Goal: Transaction & Acquisition: Subscribe to service/newsletter

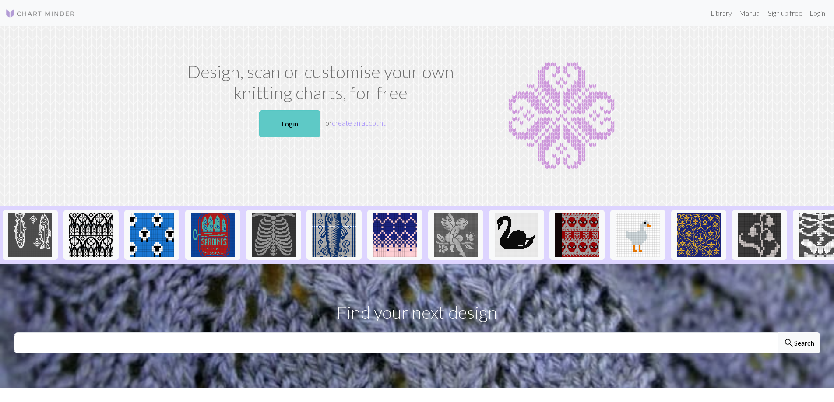
click at [291, 121] on link "Login" at bounding box center [289, 123] width 61 height 27
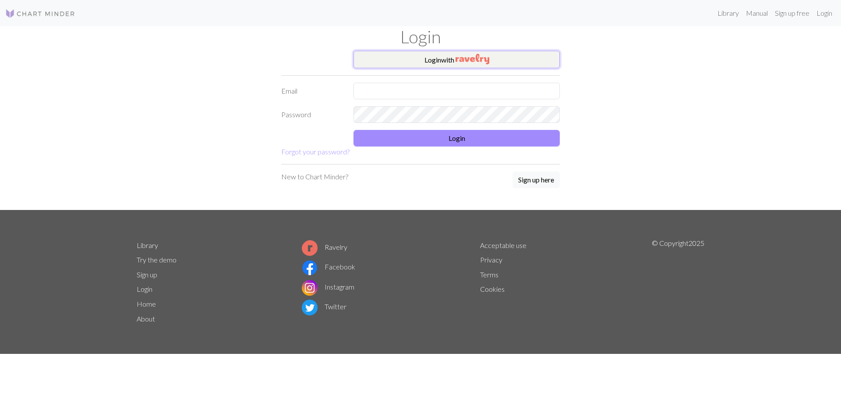
click at [417, 60] on button "Login with" at bounding box center [456, 60] width 206 height 18
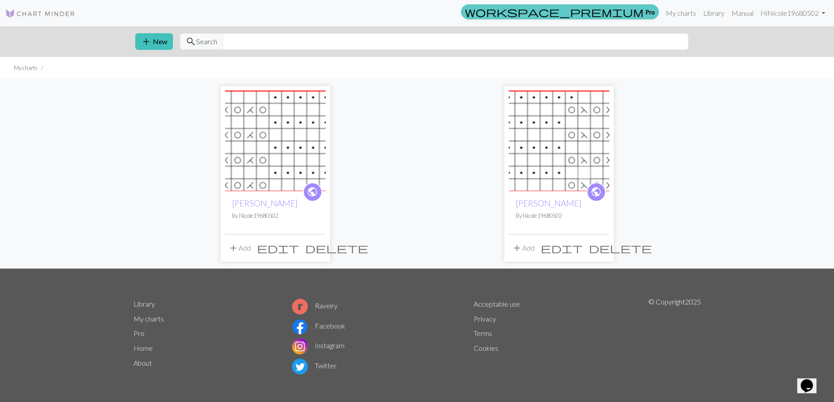
click at [640, 9] on span "workspace_premium" at bounding box center [554, 12] width 179 height 12
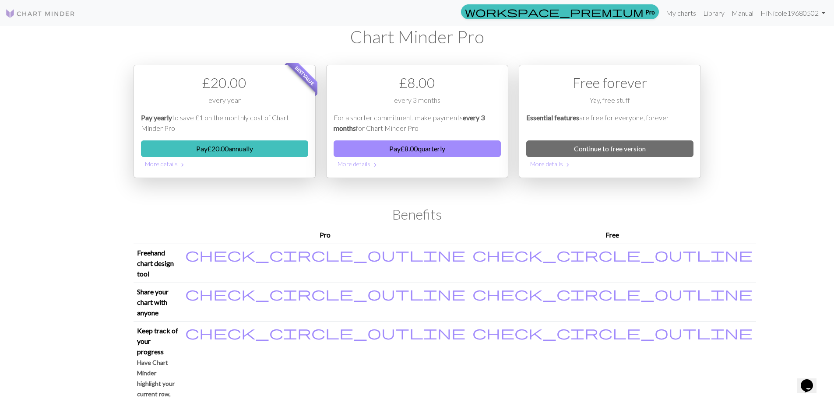
drag, startPoint x: 461, startPoint y: 148, endPoint x: 450, endPoint y: 175, distance: 29.0
click at [450, 175] on div "£ 8.00 every 3 months For a shorter commitment, make payments every 3 months fo…" at bounding box center [417, 121] width 182 height 113
click at [416, 152] on button "Pay £ 8.00 quarterly" at bounding box center [417, 149] width 167 height 17
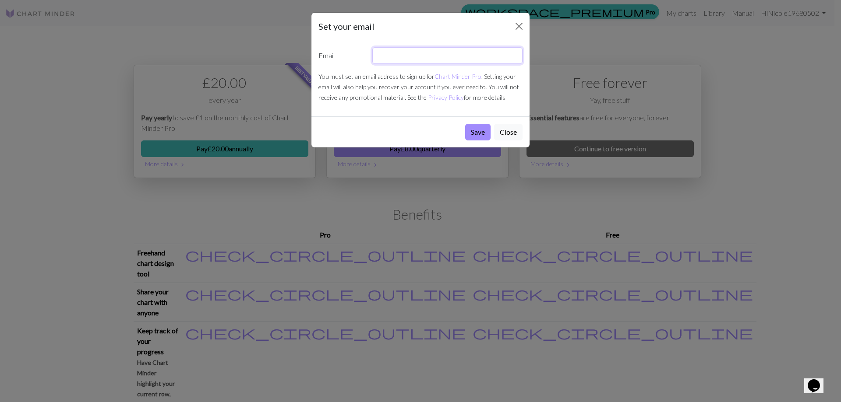
click at [400, 57] on input "text" at bounding box center [447, 55] width 151 height 17
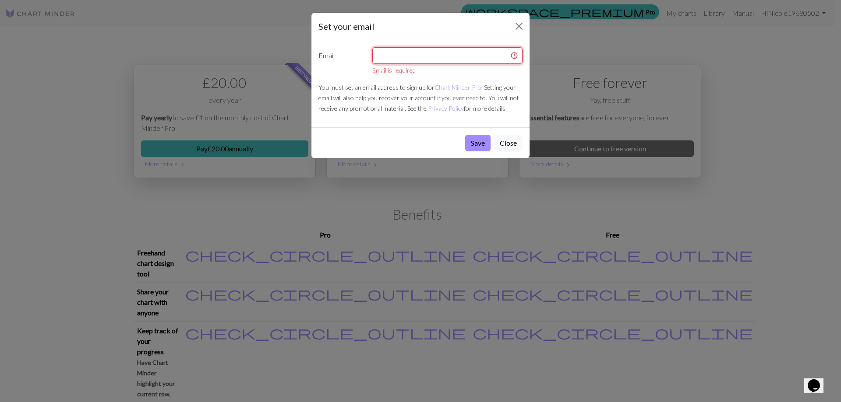
type input "[PERSON_NAME][EMAIL_ADDRESS][PERSON_NAME][DOMAIN_NAME]"
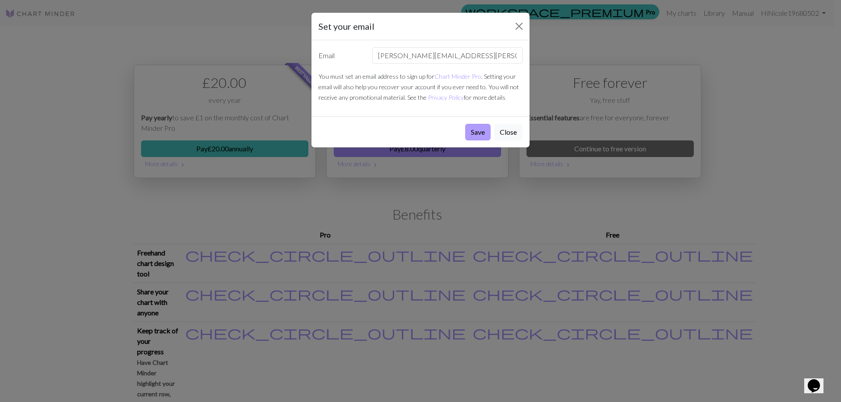
click at [478, 136] on button "Save" at bounding box center [477, 132] width 25 height 17
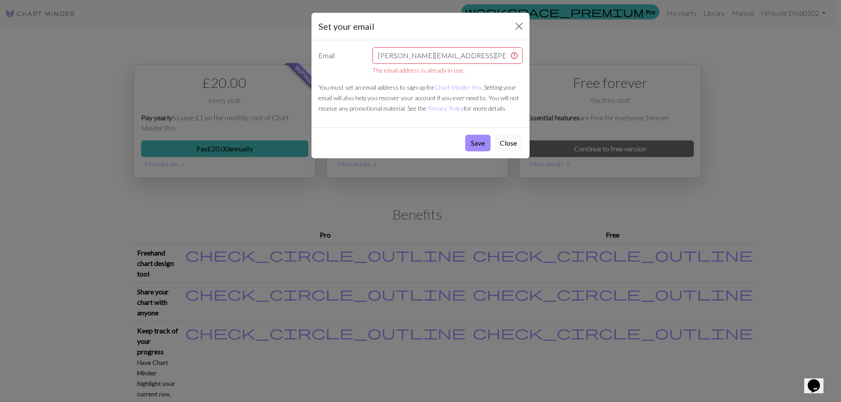
drag, startPoint x: 514, startPoint y: 139, endPoint x: 508, endPoint y: 156, distance: 18.0
click at [508, 156] on div "Save Close" at bounding box center [420, 142] width 218 height 31
click at [452, 86] on link "Chart Minder Pro" at bounding box center [457, 87] width 47 height 7
click at [520, 21] on button "Close" at bounding box center [519, 26] width 14 height 14
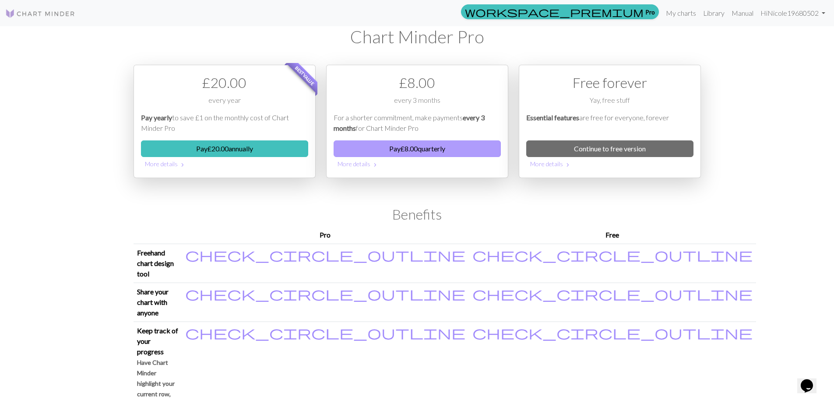
click at [400, 150] on button "Pay £ 8.00 quarterly" at bounding box center [417, 149] width 167 height 17
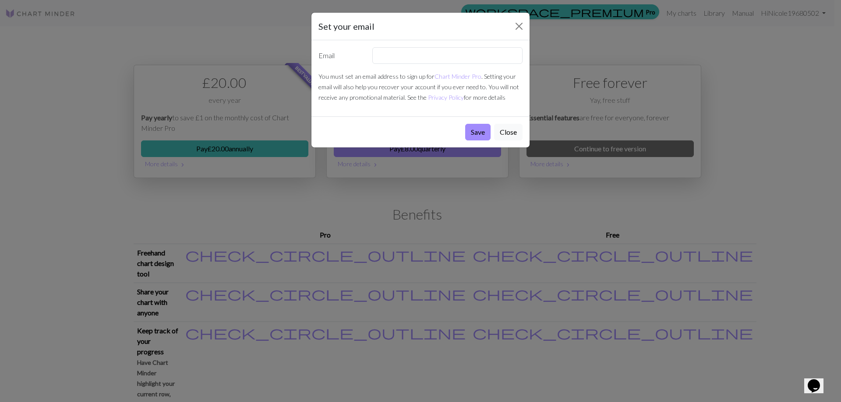
click at [527, 23] on div "Set your email" at bounding box center [420, 27] width 218 height 28
click at [518, 26] on button "Close" at bounding box center [519, 26] width 14 height 14
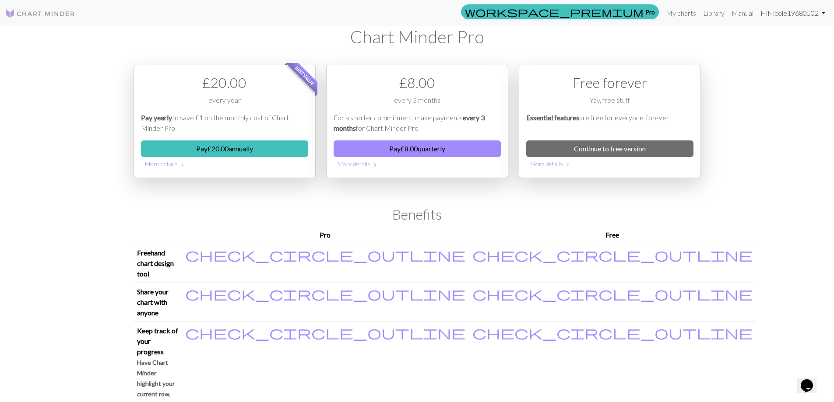
click at [803, 14] on link "Hi Nicole19680502" at bounding box center [793, 13] width 72 height 18
click at [804, 36] on link "Account settings" at bounding box center [793, 37] width 56 height 18
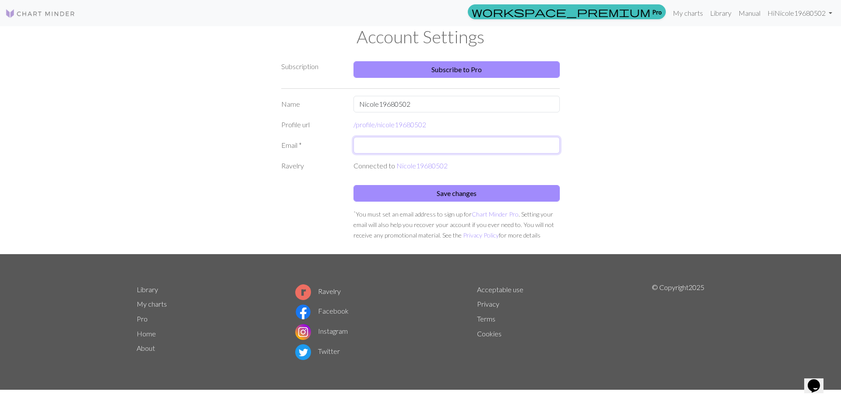
click at [431, 150] on input "text" at bounding box center [456, 145] width 206 height 17
type input "[PERSON_NAME][EMAIL_ADDRESS][PERSON_NAME][DOMAIN_NAME]"
click at [463, 70] on link "Subscribe to Pro" at bounding box center [456, 69] width 206 height 17
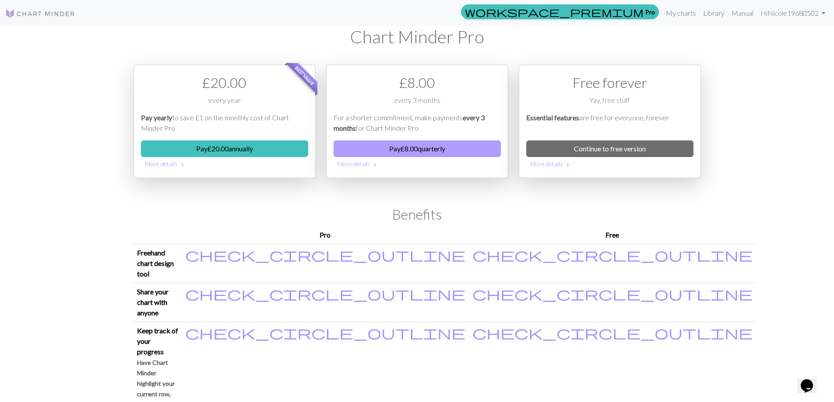
click at [429, 143] on button "Pay £ 8.00 quarterly" at bounding box center [417, 149] width 167 height 17
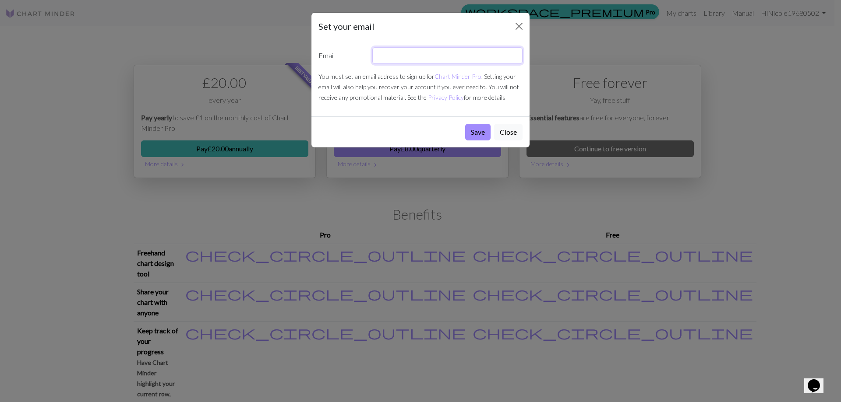
click at [389, 59] on input "text" at bounding box center [447, 55] width 151 height 17
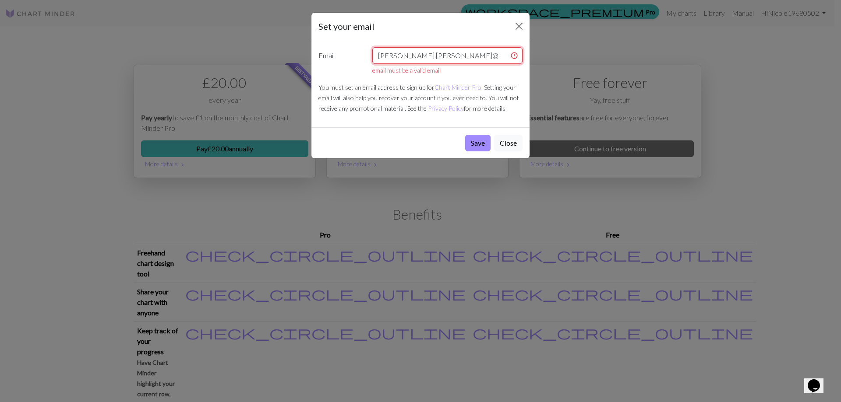
click at [448, 58] on input "nicole.b.anderson@" at bounding box center [447, 55] width 151 height 17
click at [475, 141] on button "Save" at bounding box center [477, 143] width 25 height 17
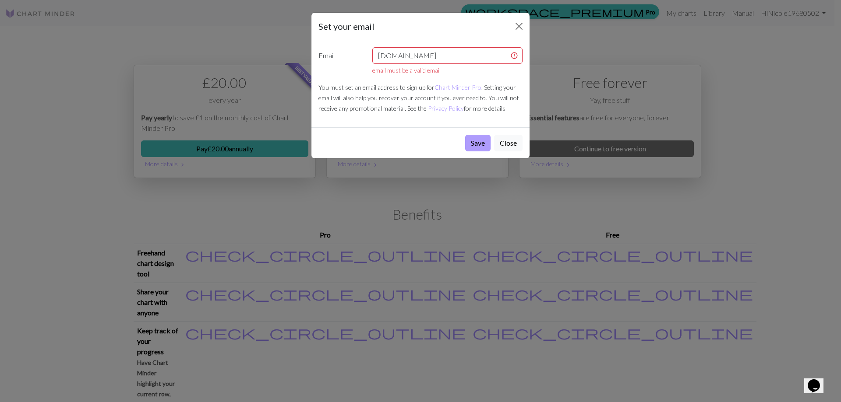
click at [476, 141] on button "Save" at bounding box center [477, 143] width 25 height 17
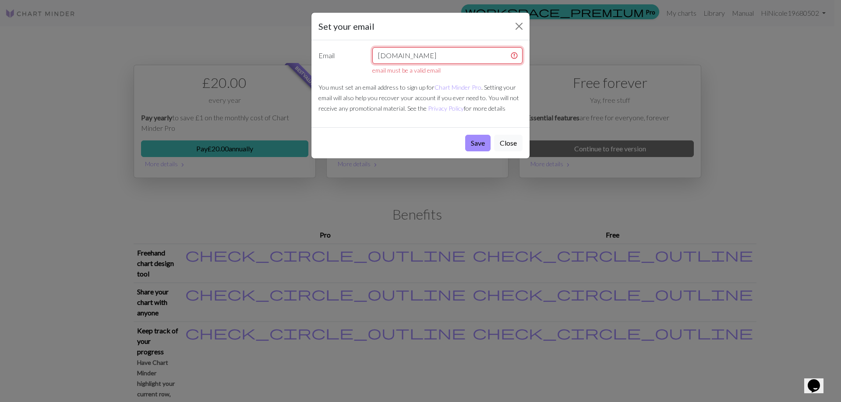
drag, startPoint x: 468, startPoint y: 53, endPoint x: 371, endPoint y: 55, distance: 96.3
click at [371, 55] on div "nicole.b.andersongmail.com email must be a valid email" at bounding box center [447, 61] width 161 height 28
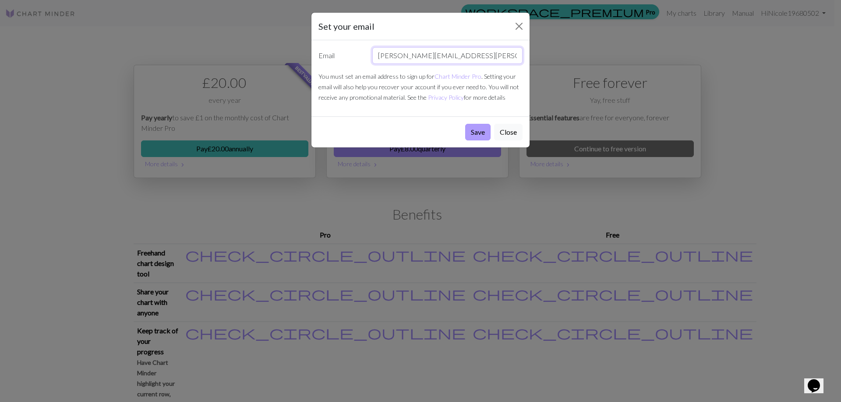
type input "[PERSON_NAME][EMAIL_ADDRESS][PERSON_NAME][DOMAIN_NAME]"
click at [472, 133] on button "Save" at bounding box center [477, 132] width 25 height 17
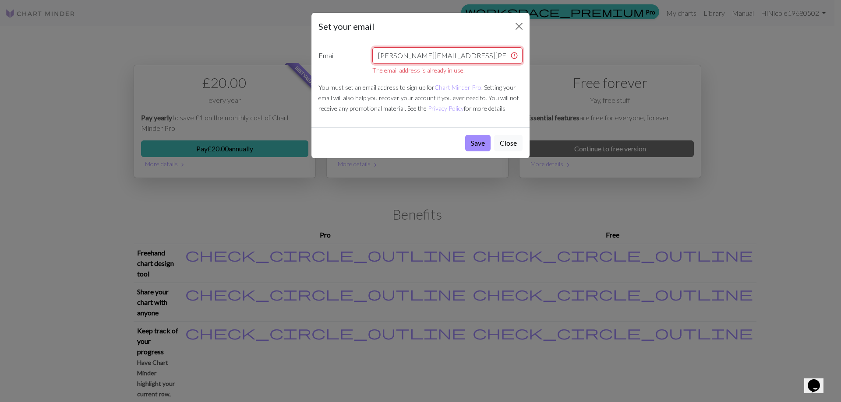
click at [516, 54] on input "[PERSON_NAME][EMAIL_ADDRESS][PERSON_NAME][DOMAIN_NAME]" at bounding box center [447, 55] width 151 height 17
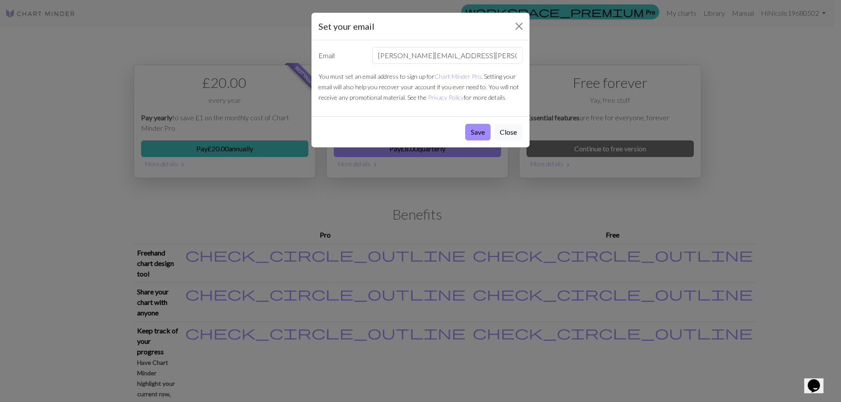
click at [513, 149] on div "Set your email Email nicole.b.anderson@gmail.com You must set an email address …" at bounding box center [420, 201] width 841 height 402
click at [510, 135] on button "Close" at bounding box center [508, 132] width 28 height 17
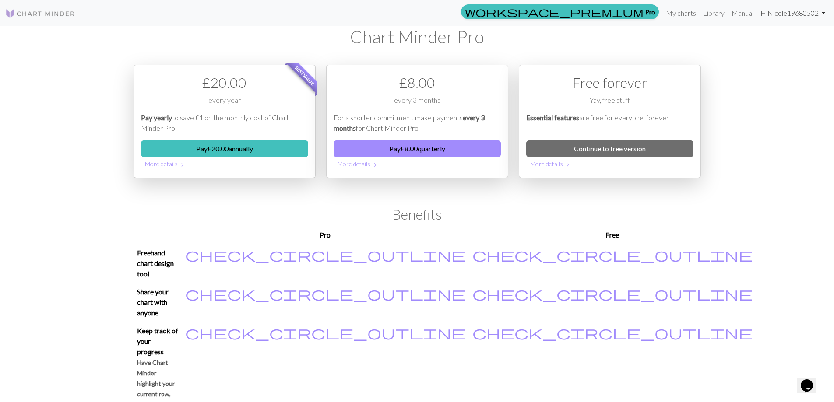
click at [764, 8] on link "Hi Nicole19680502" at bounding box center [793, 13] width 72 height 18
click at [788, 33] on link "Account settings" at bounding box center [793, 37] width 56 height 18
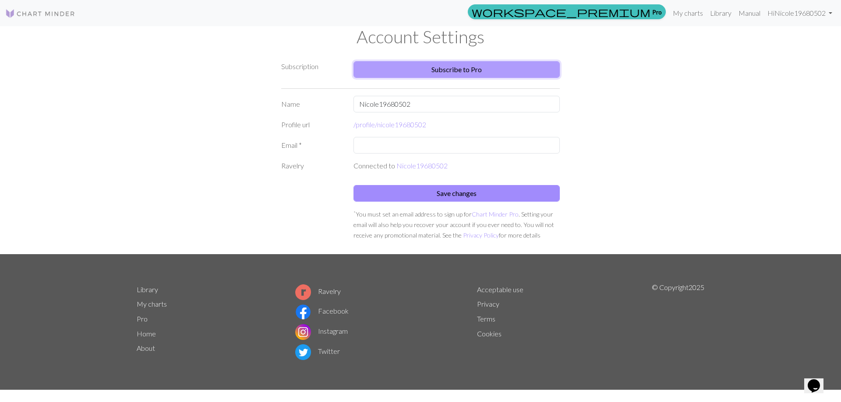
click at [537, 65] on link "Subscribe to Pro" at bounding box center [456, 69] width 206 height 17
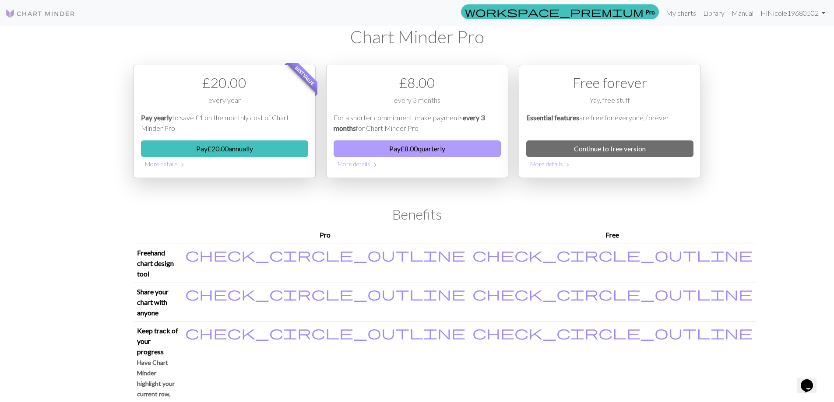
click at [365, 151] on button "Pay £ 8.00 quarterly" at bounding box center [417, 149] width 167 height 17
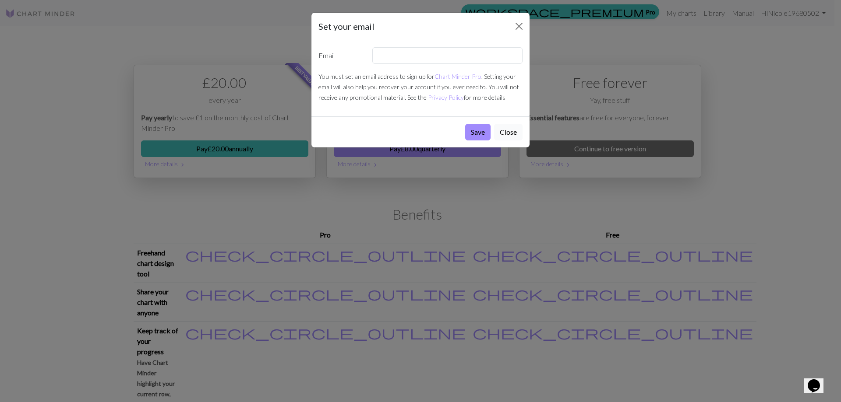
click at [521, 131] on button "Close" at bounding box center [508, 132] width 28 height 17
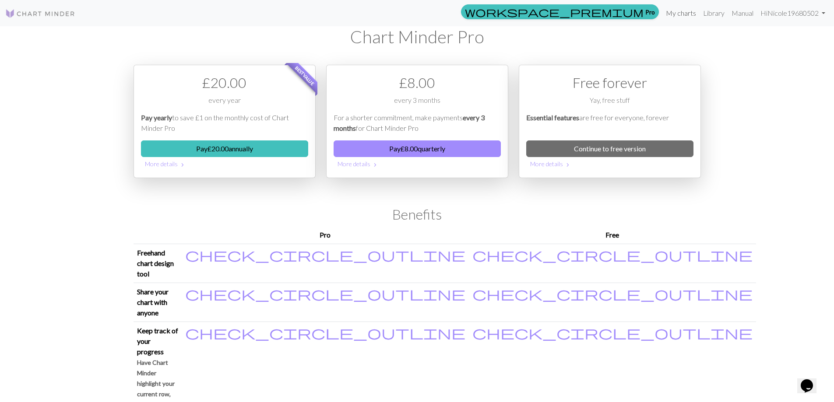
click at [690, 15] on link "My charts" at bounding box center [680, 13] width 37 height 18
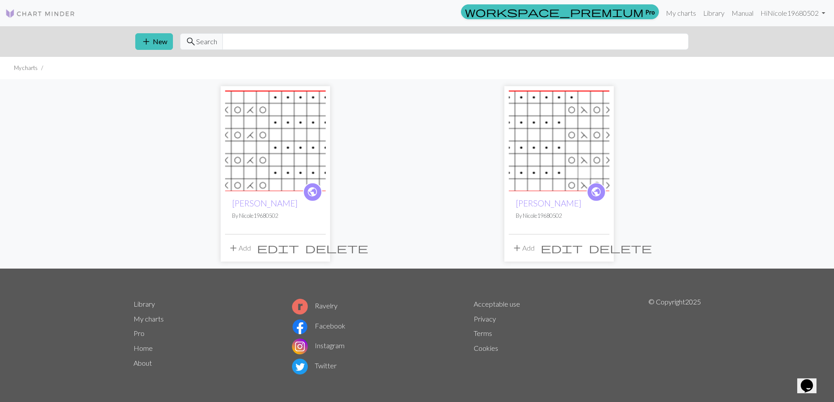
click at [318, 128] on img at bounding box center [275, 141] width 101 height 101
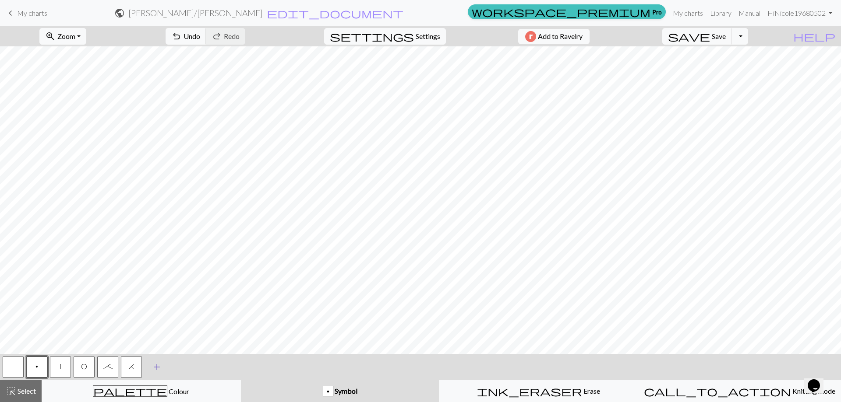
click at [155, 366] on span "add" at bounding box center [156, 367] width 11 height 12
click at [162, 372] on button "button" at bounding box center [154, 367] width 21 height 21
click at [21, 391] on span "Select" at bounding box center [26, 391] width 20 height 8
click at [183, 366] on span "add" at bounding box center [180, 367] width 11 height 12
click at [346, 385] on button "Symbol" at bounding box center [340, 391] width 198 height 22
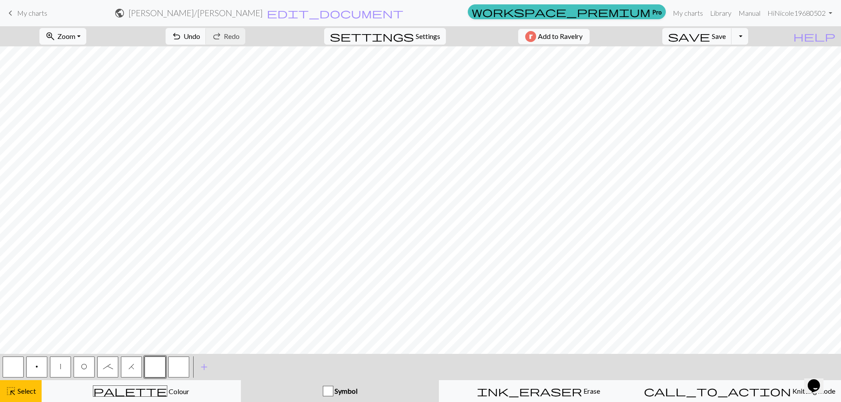
click at [331, 390] on div "button" at bounding box center [328, 391] width 11 height 11
click at [157, 367] on button "button" at bounding box center [154, 367] width 21 height 21
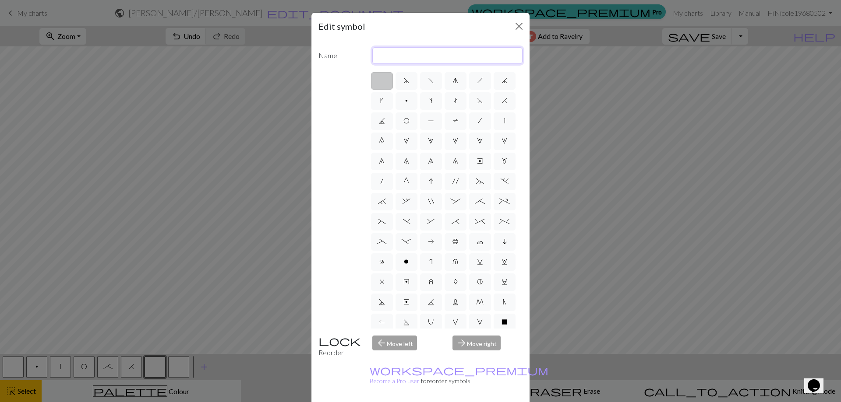
click at [398, 52] on input "text" at bounding box center [447, 55] width 151 height 17
click at [399, 52] on input "text" at bounding box center [447, 55] width 151 height 17
type input "s"
click at [477, 285] on span "B" at bounding box center [480, 281] width 6 height 7
click at [477, 282] on input "B" at bounding box center [480, 280] width 6 height 6
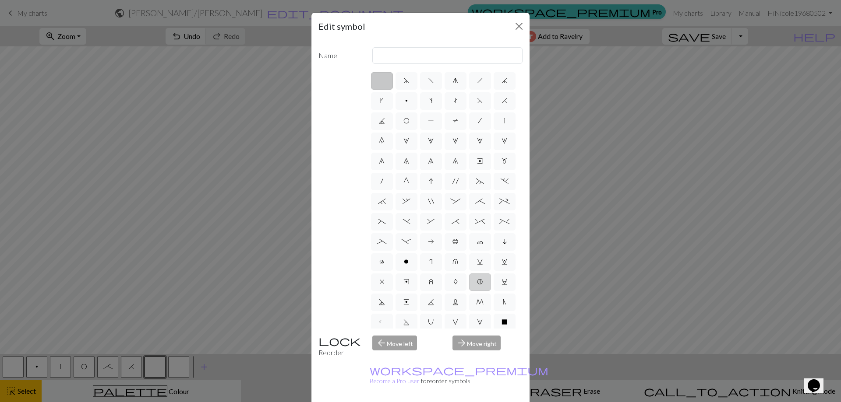
radio input "true"
type input "Bobble"
click at [447, 291] on label "A" at bounding box center [455, 283] width 22 height 18
click at [453, 282] on input "A" at bounding box center [456, 280] width 6 height 6
radio input "true"
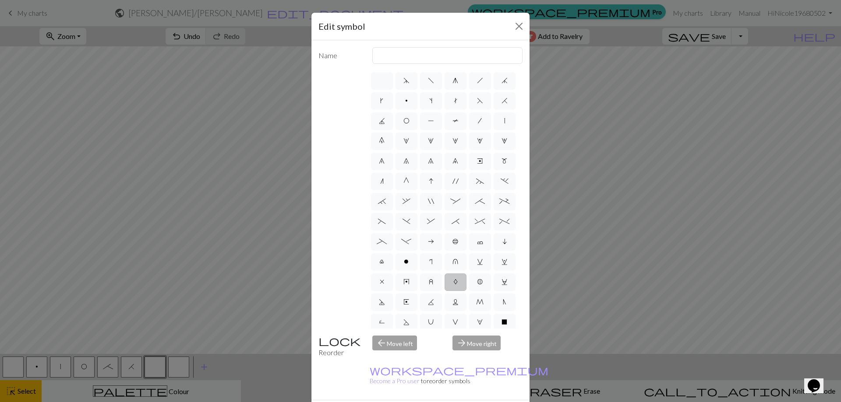
click at [447, 291] on label "A" at bounding box center [455, 283] width 22 height 18
click at [453, 282] on input "A" at bounding box center [456, 280] width 6 height 6
click at [429, 285] on span "z" at bounding box center [431, 281] width 4 height 7
click at [429, 282] on input "z" at bounding box center [432, 280] width 6 height 6
radio input "true"
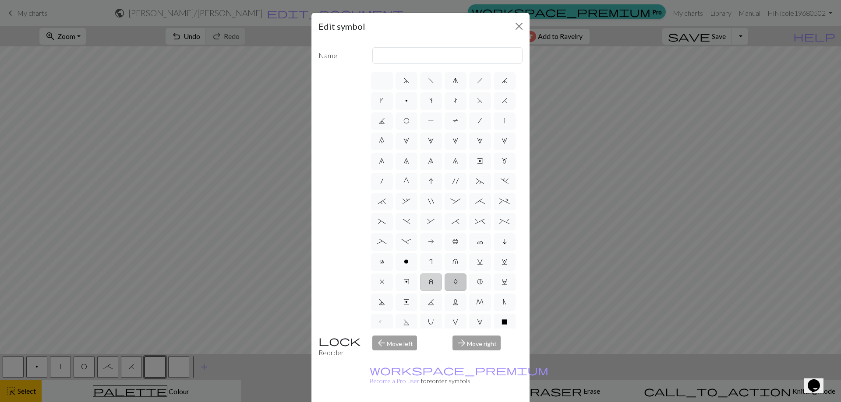
type input "twisted stitch in row below"
click at [420, 322] on label ">" at bounding box center [431, 319] width 22 height 18
click at [429, 337] on input ">" at bounding box center [432, 340] width 6 height 6
radio input "true"
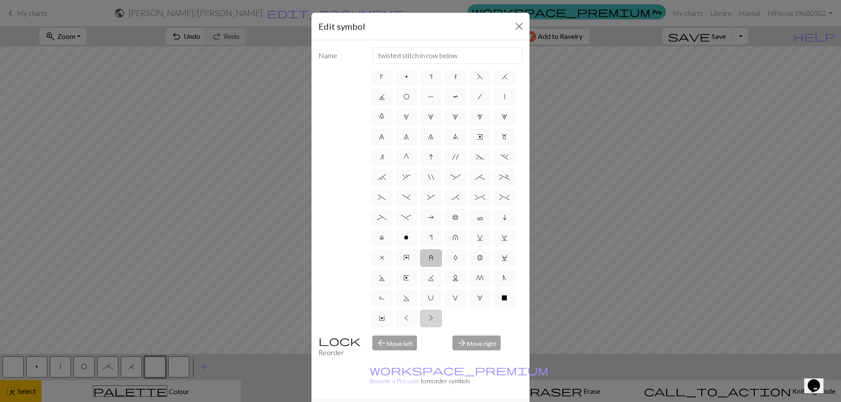
type input "twisted purl"
click at [444, 292] on label "V" at bounding box center [455, 298] width 22 height 18
click at [452, 316] on input "V" at bounding box center [455, 319] width 6 height 6
radio input "true"
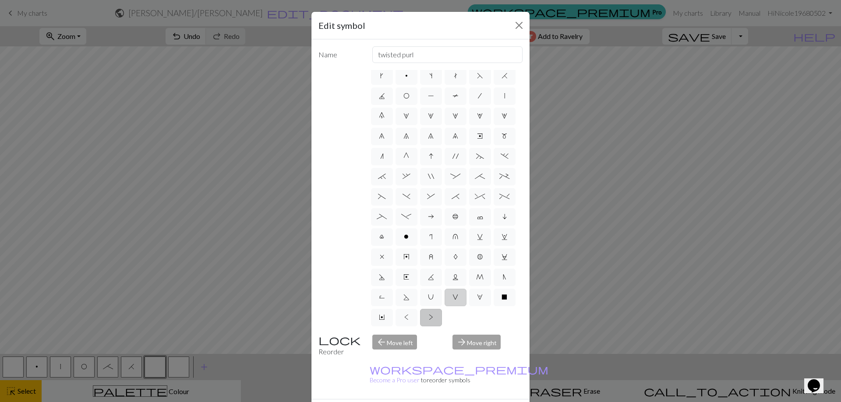
type input "sl1 purlwise"
click at [444, 292] on label "V" at bounding box center [455, 298] width 22 height 18
click at [452, 316] on input "V" at bounding box center [455, 319] width 6 height 6
click at [156, 363] on div "Edit symbol Name sl1 purlwise d f g h j k p s t F H J O P T / | 0 1 2 3 4 5 6 7…" at bounding box center [420, 201] width 841 height 402
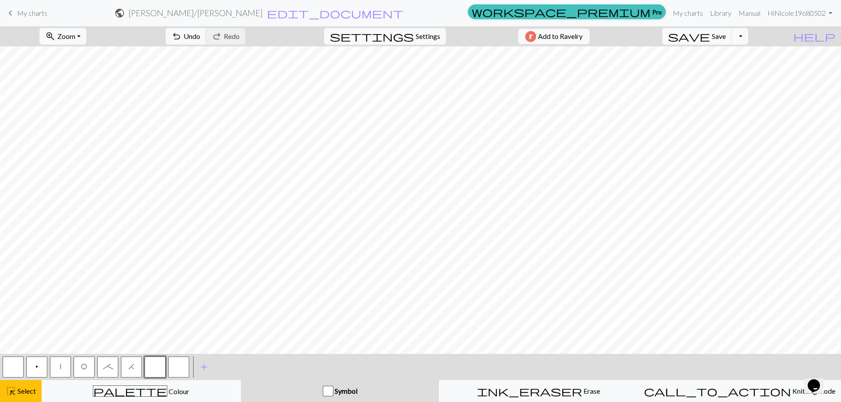
click at [345, 390] on span "Symbol" at bounding box center [345, 391] width 24 height 8
click at [327, 388] on div "button" at bounding box center [328, 391] width 11 height 11
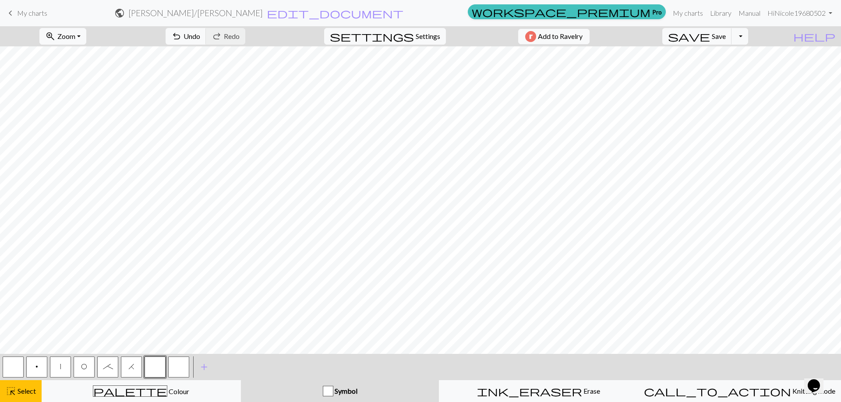
click at [144, 372] on div at bounding box center [155, 368] width 24 height 24
click at [202, 369] on span "add" at bounding box center [204, 367] width 11 height 12
click at [21, 386] on button "highlight_alt Select Select" at bounding box center [21, 391] width 42 height 22
click at [157, 364] on button "button" at bounding box center [154, 367] width 21 height 21
click at [345, 392] on span "Symbol" at bounding box center [345, 391] width 24 height 8
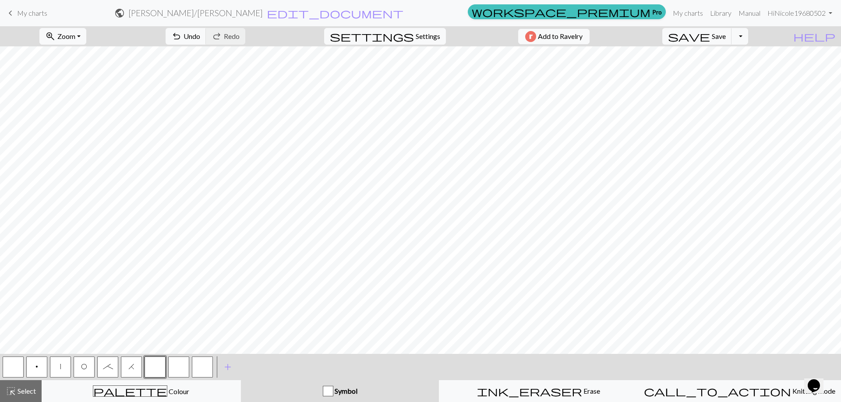
click at [345, 392] on span "Symbol" at bounding box center [345, 391] width 24 height 8
click at [343, 385] on button "Symbol" at bounding box center [340, 391] width 198 height 22
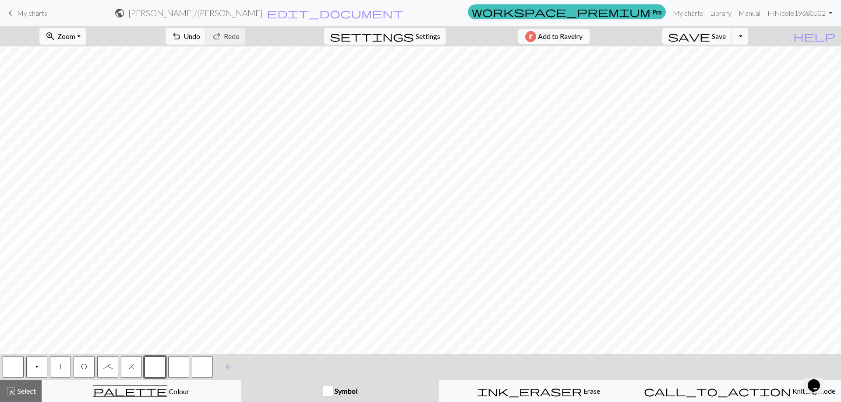
click at [157, 366] on button "button" at bounding box center [154, 367] width 21 height 21
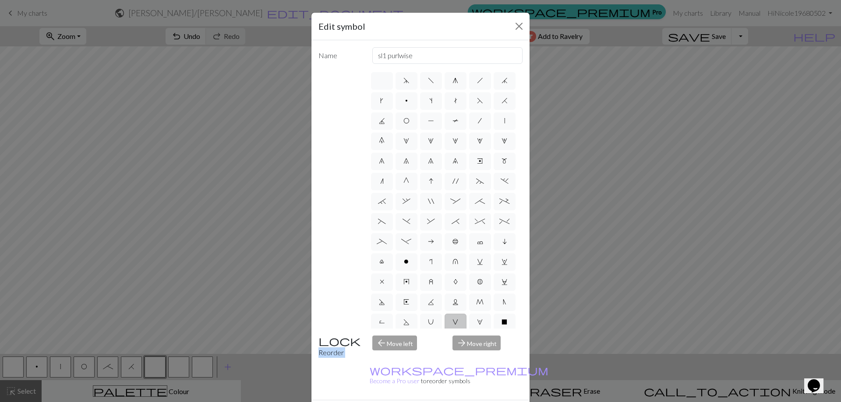
drag, startPoint x: 157, startPoint y: 366, endPoint x: 212, endPoint y: 265, distance: 114.6
click at [212, 265] on div "Edit symbol Name sl1 purlwise d f g h j k p s t F H J O P T / | 0 1 2 3 4 5 6 7…" at bounding box center [420, 201] width 841 height 402
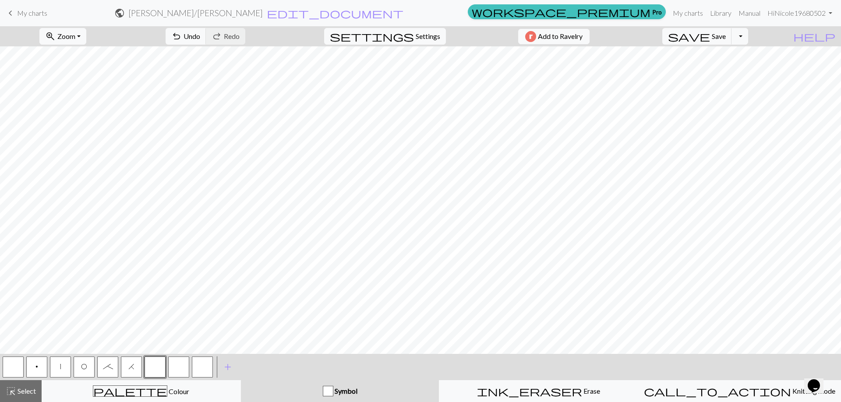
click at [154, 368] on button "button" at bounding box center [154, 367] width 21 height 21
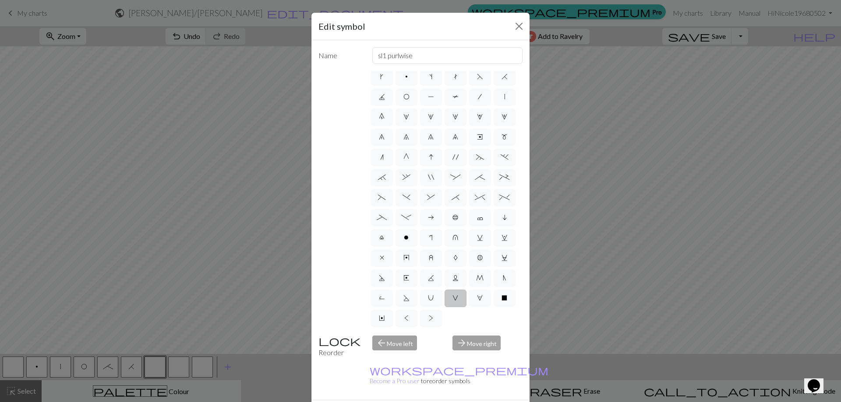
scroll to position [84, 0]
click at [493, 278] on label "N" at bounding box center [504, 279] width 22 height 18
click at [503, 297] on input "N" at bounding box center [506, 300] width 6 height 6
radio input "true"
type input "skp"
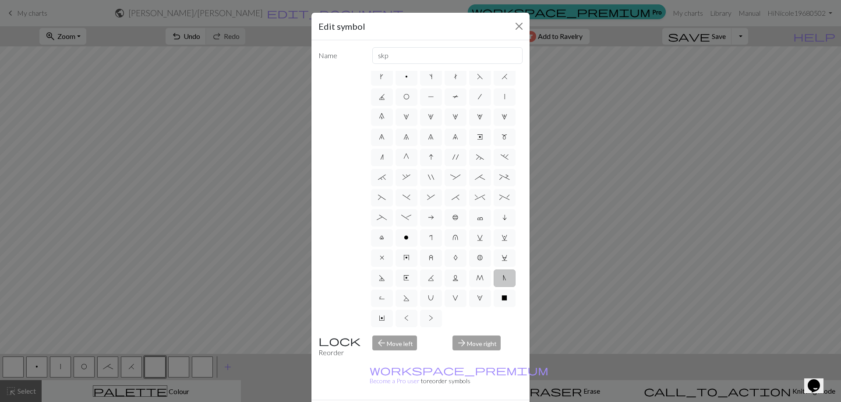
click at [493, 278] on label "N" at bounding box center [504, 279] width 22 height 18
click at [503, 297] on input "N" at bounding box center [506, 300] width 6 height 6
click at [493, 278] on label "N" at bounding box center [504, 279] width 22 height 18
click at [503, 297] on input "N" at bounding box center [506, 300] width 6 height 6
click at [493, 278] on label "N" at bounding box center [504, 279] width 22 height 18
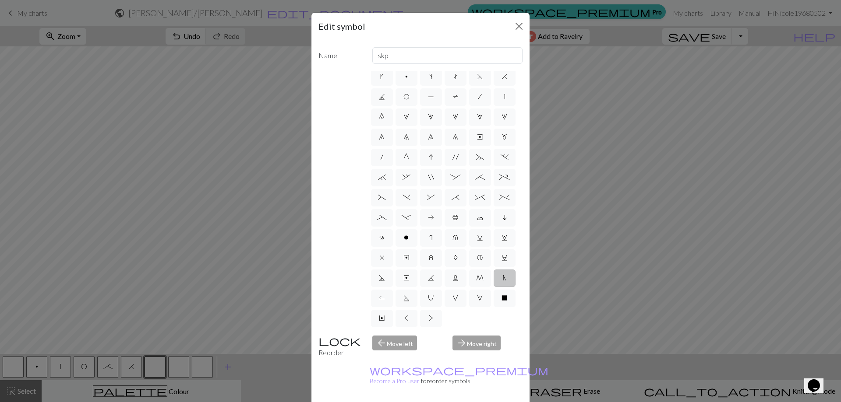
click at [503, 297] on input "N" at bounding box center [506, 300] width 6 height 6
click at [444, 294] on label "V" at bounding box center [455, 299] width 22 height 18
click at [452, 317] on input "V" at bounding box center [455, 320] width 6 height 6
radio input "true"
type input "sl1 purlwise"
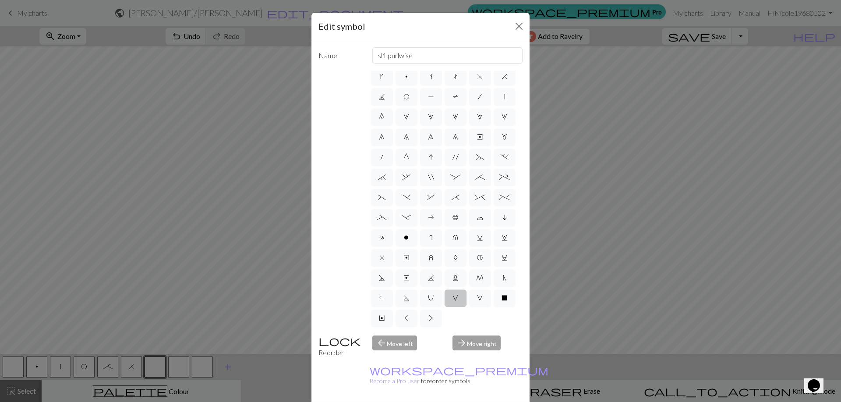
click at [444, 294] on label "V" at bounding box center [455, 299] width 22 height 18
click at [452, 317] on input "V" at bounding box center [455, 320] width 6 height 6
click at [444, 294] on label "V" at bounding box center [455, 299] width 22 height 18
click at [452, 317] on input "V" at bounding box center [455, 320] width 6 height 6
drag, startPoint x: 378, startPoint y: 294, endPoint x: 465, endPoint y: 393, distance: 131.5
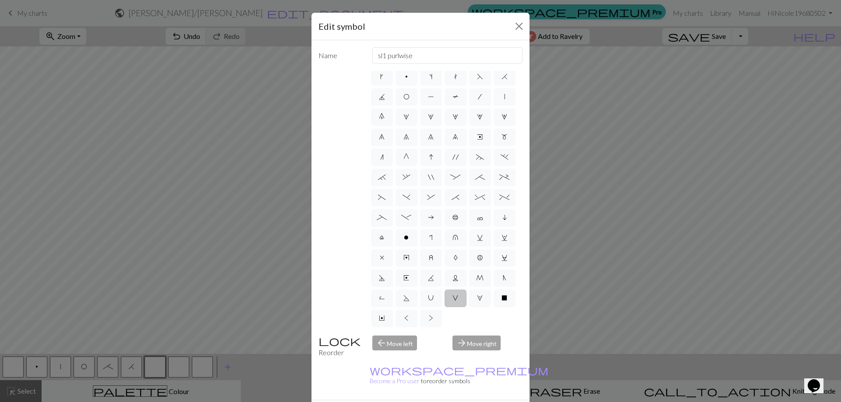
click at [465, 393] on form "Edit symbol Name sl1 purlwise d f g h j k p s t F H J O P T / | 0 1 2 3 4 5 6 7…" at bounding box center [420, 222] width 218 height 419
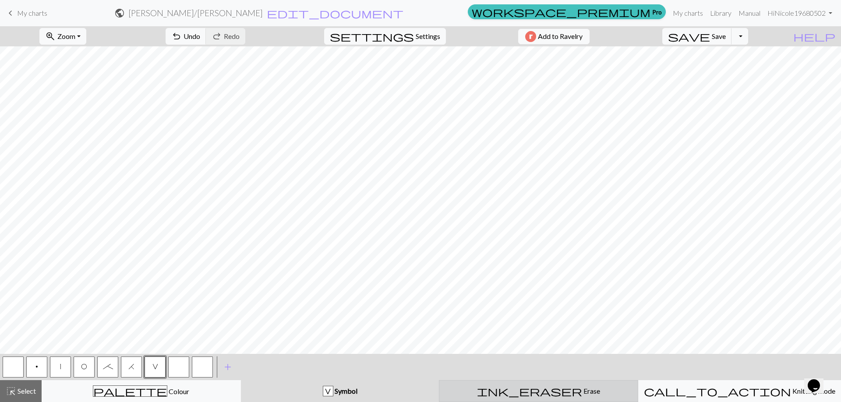
click at [582, 387] on span "Erase" at bounding box center [591, 391] width 18 height 8
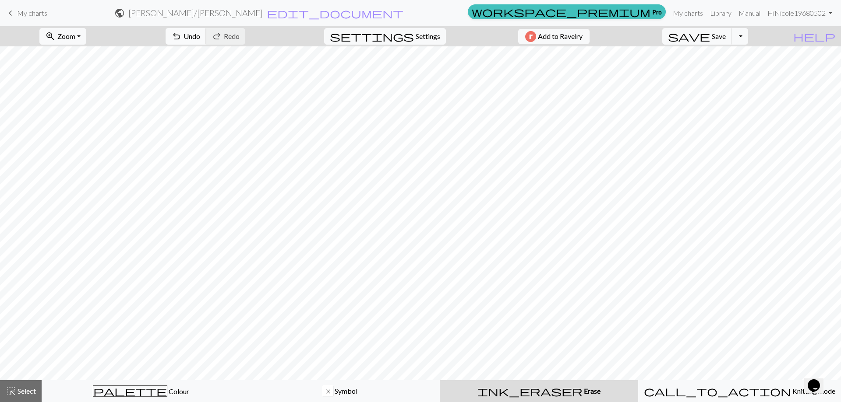
click at [200, 34] on span "Undo" at bounding box center [191, 36] width 17 height 8
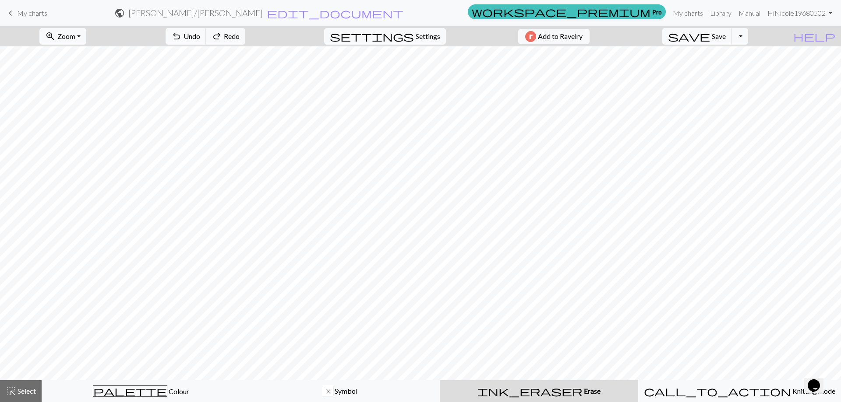
click at [200, 34] on span "Undo" at bounding box center [191, 36] width 17 height 8
click at [29, 392] on span "Select" at bounding box center [26, 391] width 20 height 8
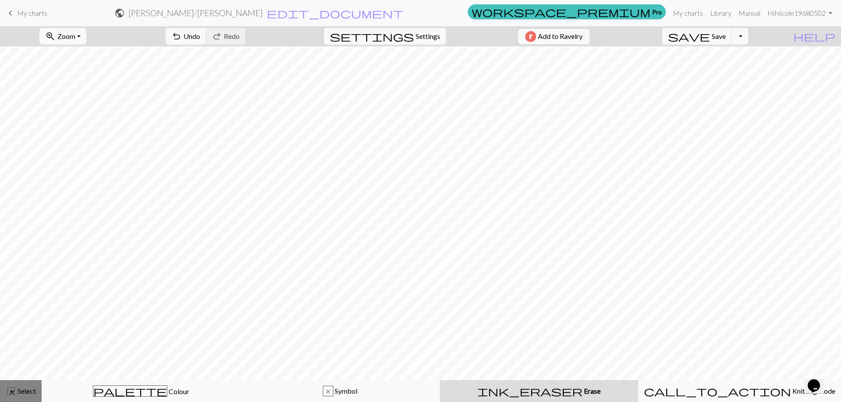
click at [28, 391] on span "Select" at bounding box center [26, 391] width 20 height 8
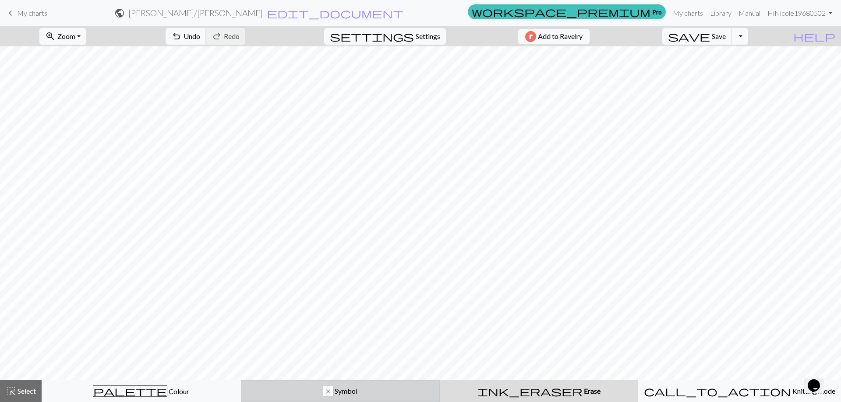
click at [337, 388] on span "Symbol" at bounding box center [345, 391] width 24 height 8
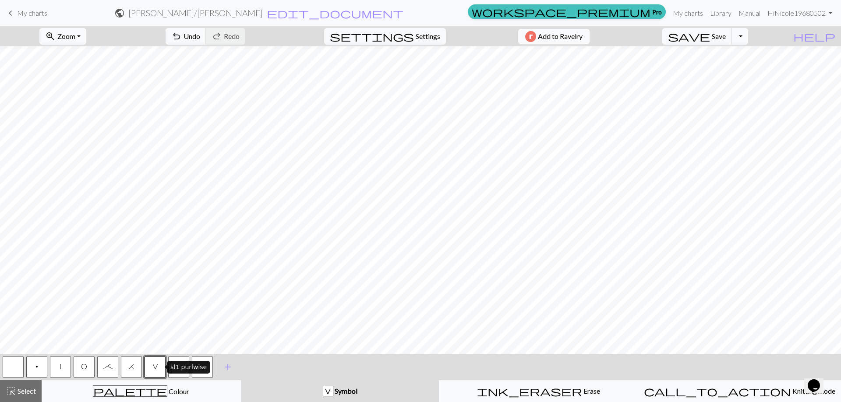
click at [163, 363] on button "V" at bounding box center [154, 367] width 21 height 21
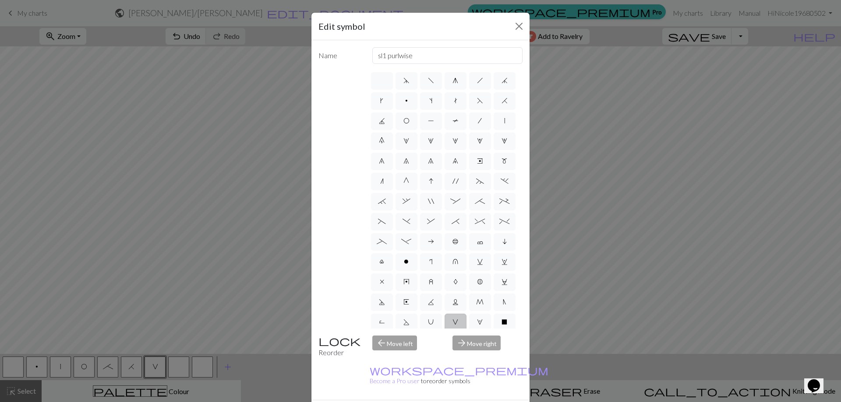
click at [217, 228] on div "Edit symbol Name sl1 purlwise d f g h j k p s t F H J O P T / | 0 1 2 3 4 5 6 7…" at bounding box center [420, 201] width 841 height 402
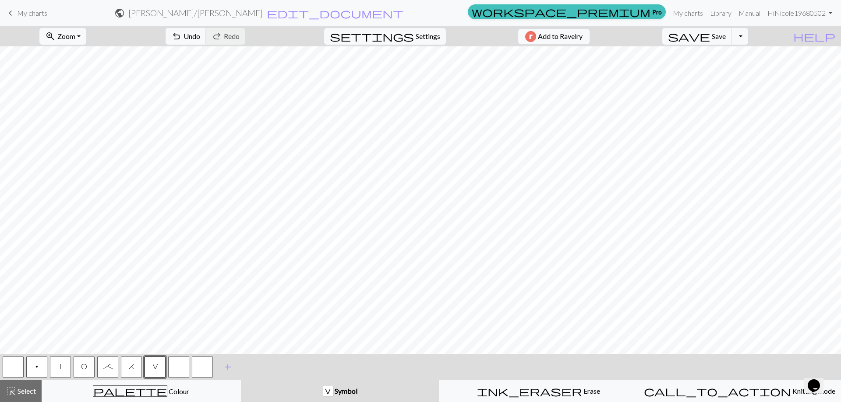
click at [154, 368] on span "V" at bounding box center [155, 366] width 6 height 7
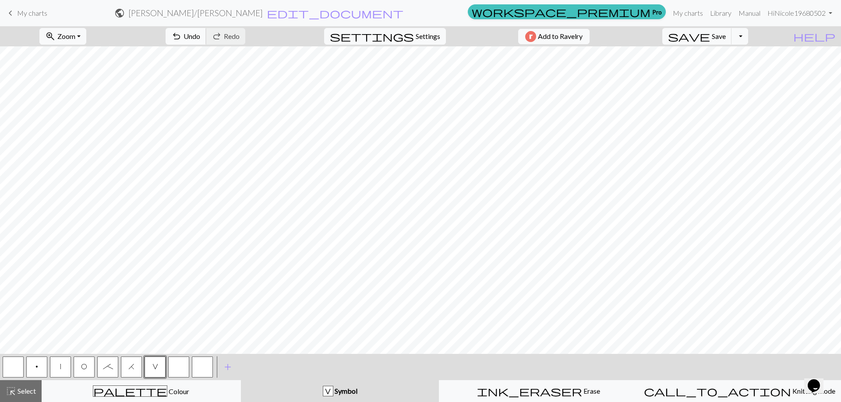
click at [200, 35] on span "Undo" at bounding box center [191, 36] width 17 height 8
click at [181, 365] on button "button" at bounding box center [178, 367] width 21 height 21
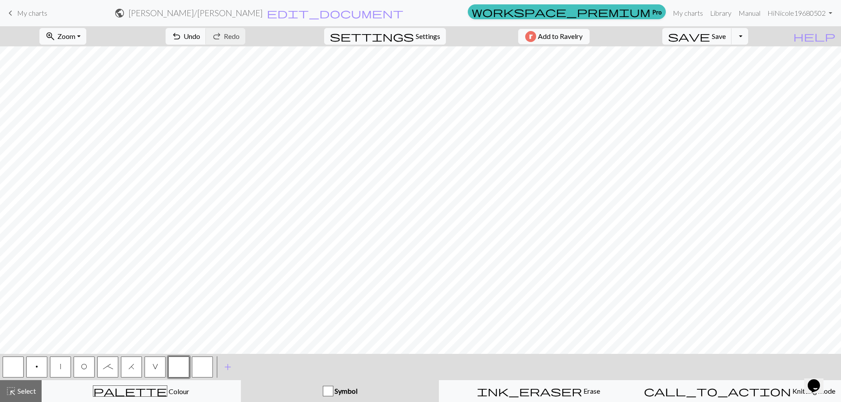
click at [342, 389] on span "Symbol" at bounding box center [345, 391] width 24 height 8
click at [227, 365] on span "add" at bounding box center [227, 367] width 11 height 12
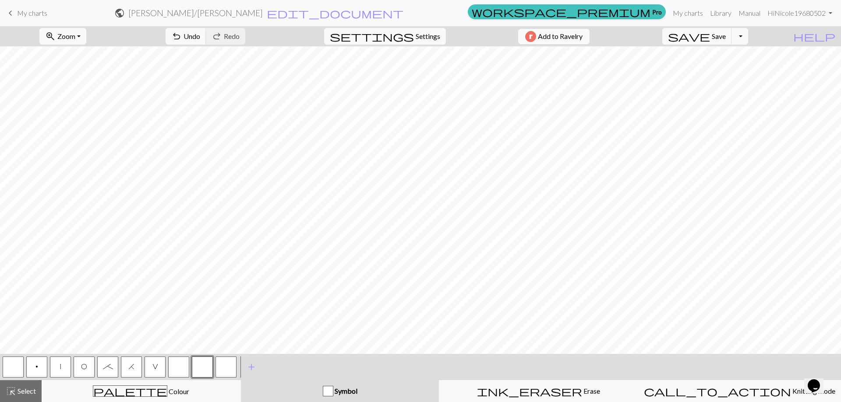
click at [172, 360] on button "button" at bounding box center [178, 367] width 21 height 21
click at [352, 389] on span "Symbol" at bounding box center [345, 391] width 24 height 8
click at [5, 398] on button "highlight_alt Select Select" at bounding box center [21, 391] width 42 height 22
click at [344, 389] on span "Symbol" at bounding box center [345, 391] width 24 height 8
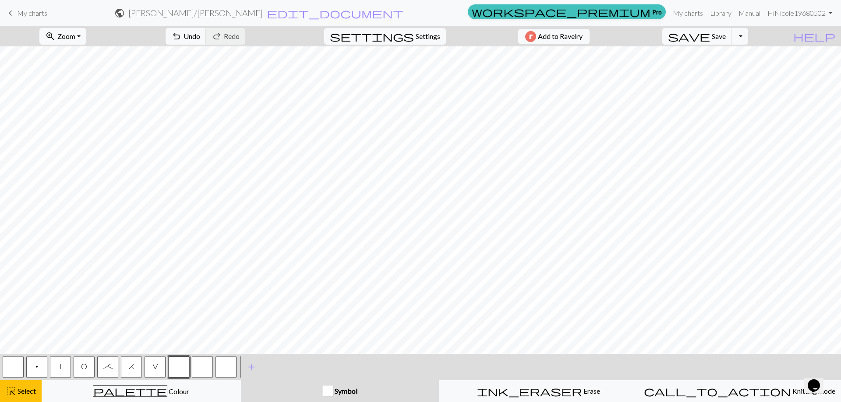
click at [180, 369] on button "button" at bounding box center [178, 367] width 21 height 21
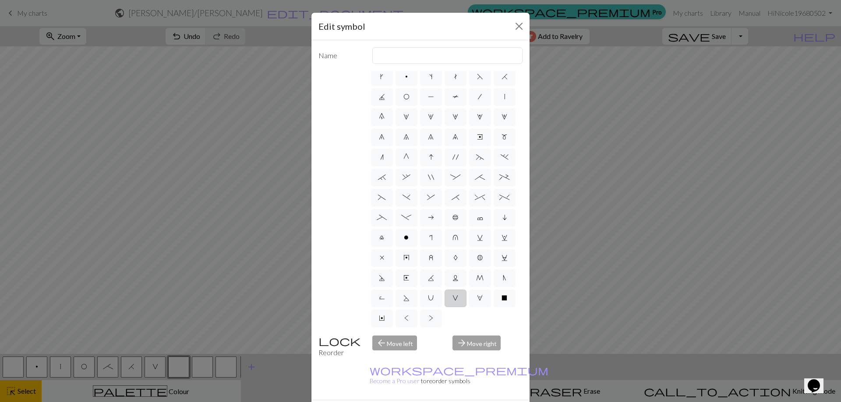
click at [452, 296] on span "V" at bounding box center [455, 298] width 6 height 7
click at [452, 317] on input "V" at bounding box center [455, 320] width 6 height 6
radio input "true"
type input "sl1 purlwise"
click at [477, 301] on span "W" at bounding box center [480, 298] width 6 height 7
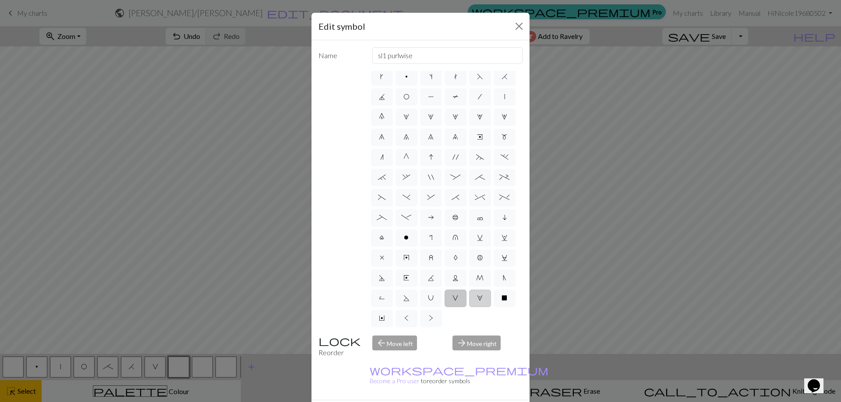
click at [477, 317] on input "W" at bounding box center [480, 320] width 6 height 6
radio input "true"
type input "k1, yo, k1"
click at [433, 295] on span "U" at bounding box center [431, 298] width 6 height 7
click at [433, 317] on input "U" at bounding box center [431, 320] width 6 height 6
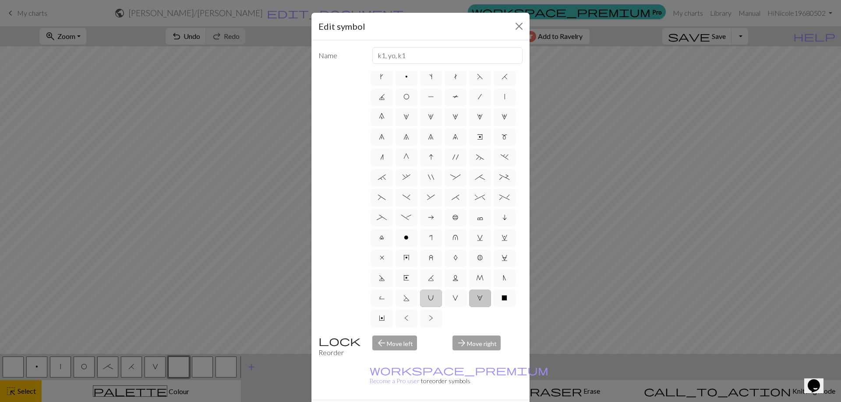
radio input "true"
type input "eyelet"
click at [417, 290] on label "S" at bounding box center [406, 299] width 22 height 18
click at [409, 317] on input "S" at bounding box center [406, 320] width 6 height 6
radio input "true"
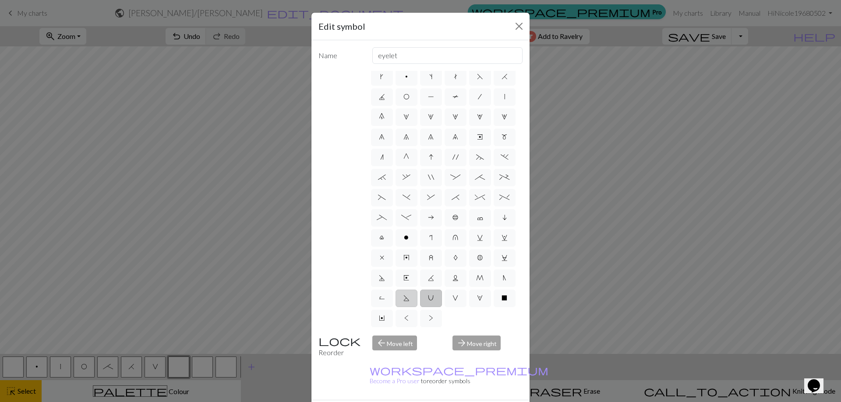
type input "p2tog tbl"
click at [417, 310] on label "<" at bounding box center [406, 319] width 22 height 18
click at [410, 337] on input "<" at bounding box center [407, 340] width 6 height 6
radio input "true"
type input "twisted knit"
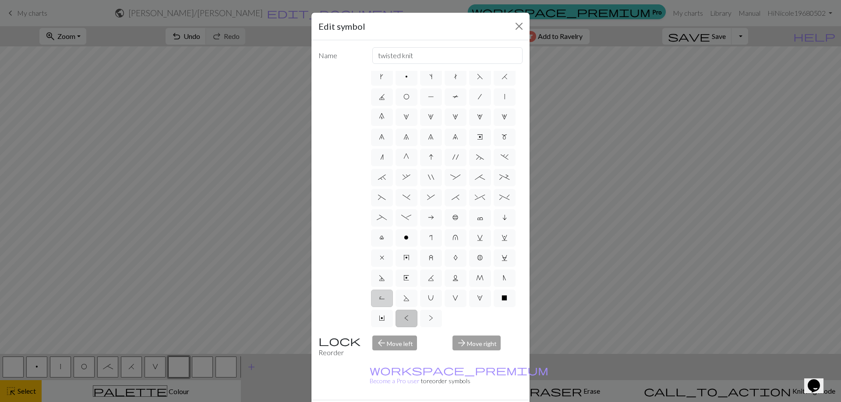
click at [393, 290] on label "R" at bounding box center [382, 299] width 22 height 18
click at [384, 317] on input "R" at bounding box center [382, 320] width 6 height 6
radio input "true"
type input "purl by wrapping yarn over"
click at [503, 278] on span "N" at bounding box center [505, 278] width 4 height 7
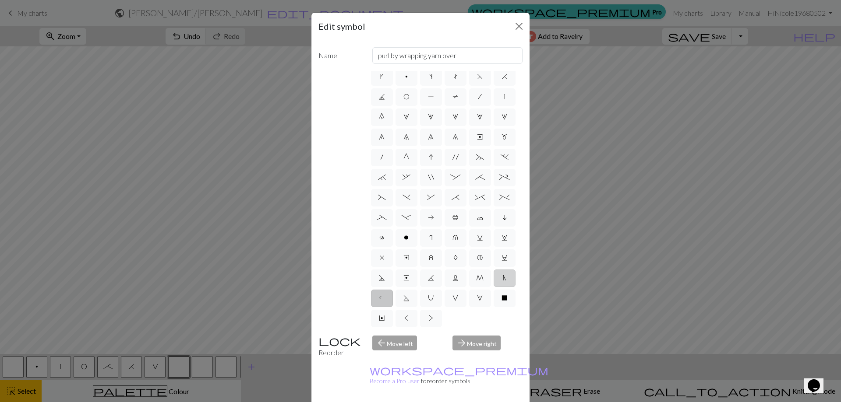
click at [503, 297] on input "N" at bounding box center [506, 300] width 6 height 6
radio input "true"
type input "skp"
click at [469, 280] on label "M" at bounding box center [480, 279] width 22 height 18
click at [476, 297] on input "M" at bounding box center [479, 300] width 6 height 6
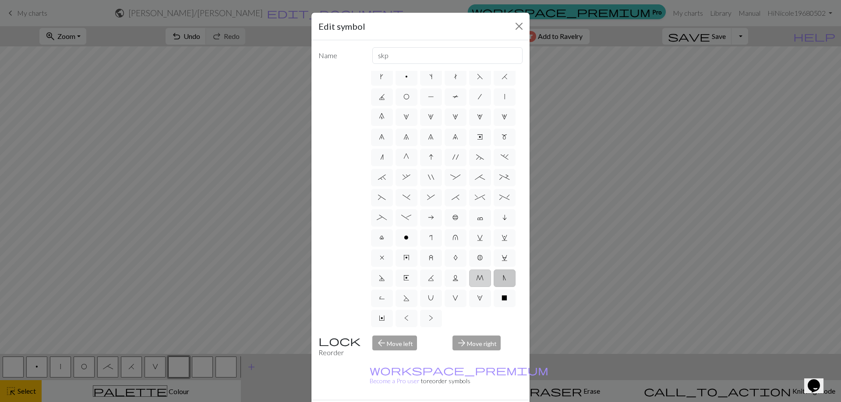
radio input "true"
type input "m1"
click at [501, 259] on span "C" at bounding box center [504, 257] width 6 height 7
click at [501, 277] on input "C" at bounding box center [504, 280] width 6 height 6
radio input "true"
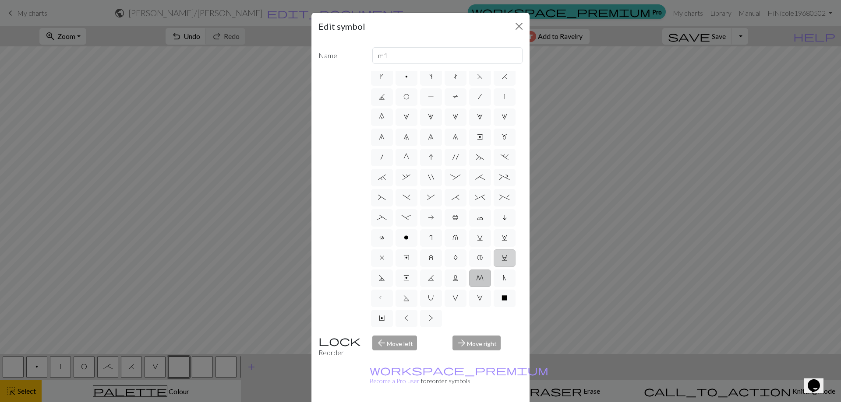
type input "slp wyif"
click at [501, 259] on span "C" at bounding box center [504, 257] width 6 height 7
click at [501, 277] on input "C" at bounding box center [504, 280] width 6 height 6
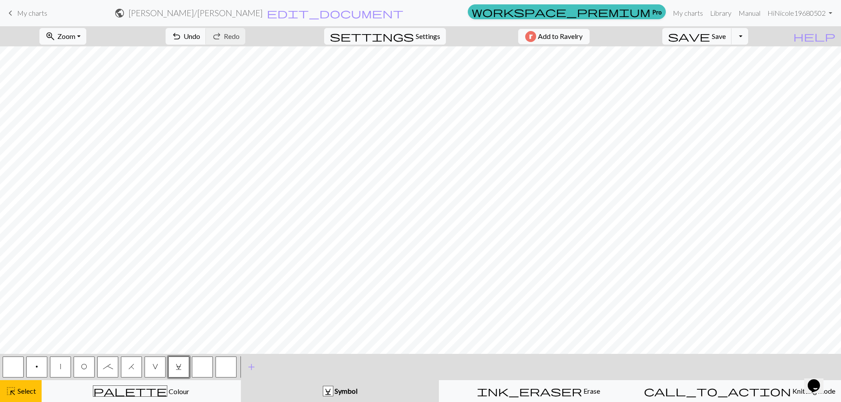
click at [178, 371] on button "C" at bounding box center [178, 367] width 21 height 21
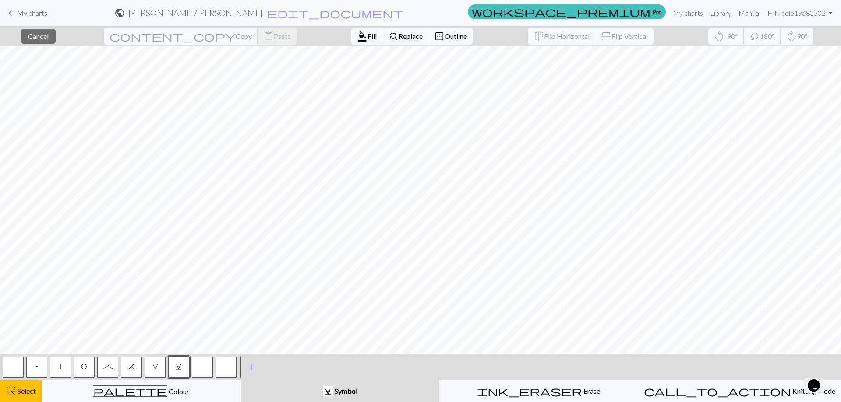
click at [184, 372] on button "C" at bounding box center [178, 367] width 21 height 21
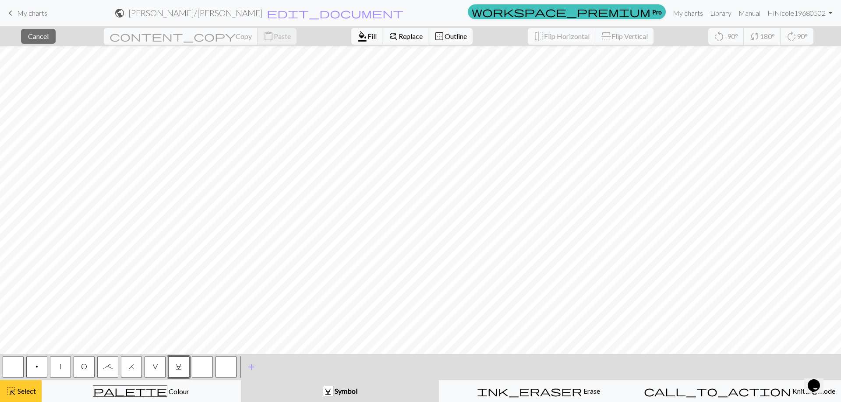
click at [12, 384] on button "highlight_alt Select Select" at bounding box center [21, 391] width 42 height 22
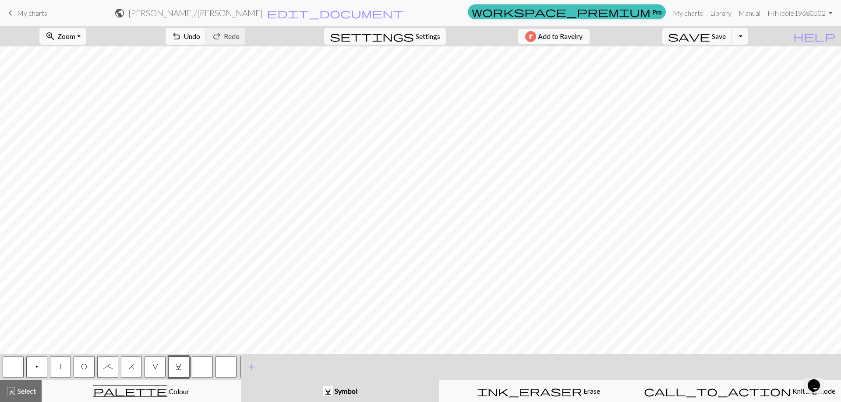
click at [182, 366] on button "C" at bounding box center [178, 367] width 21 height 21
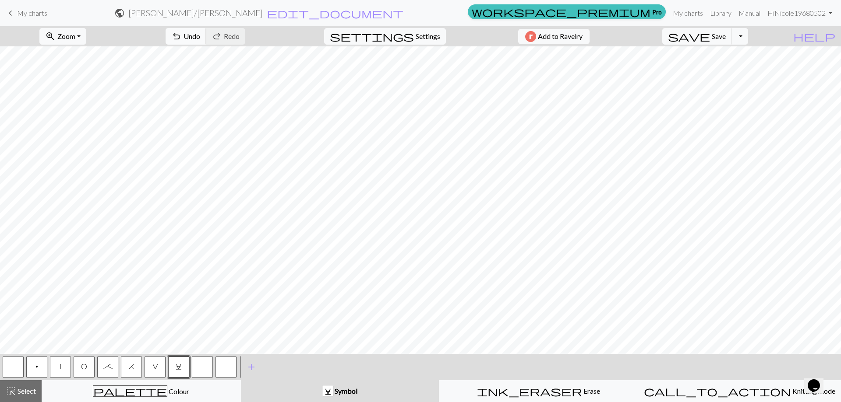
click at [200, 40] on span "Undo" at bounding box center [191, 36] width 17 height 8
click at [205, 367] on button "button" at bounding box center [202, 367] width 21 height 21
click at [26, 395] on span "Select" at bounding box center [26, 391] width 20 height 8
click at [203, 367] on button "button" at bounding box center [202, 367] width 21 height 21
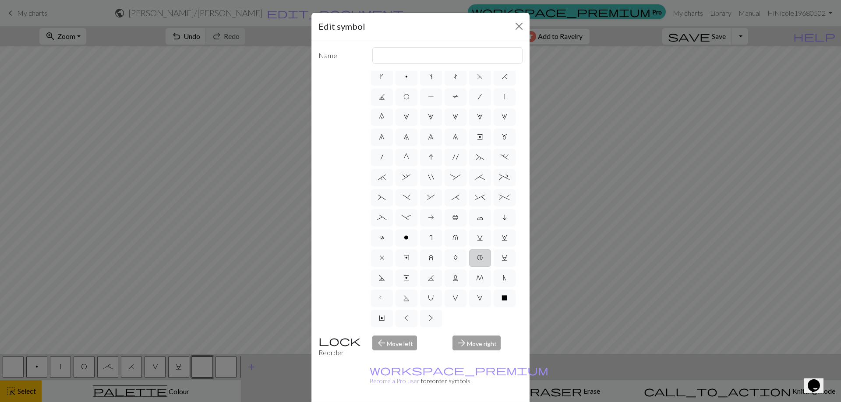
click at [480, 250] on label "B" at bounding box center [480, 259] width 22 height 18
click at [480, 277] on input "B" at bounding box center [480, 280] width 6 height 6
radio input "true"
type input "Bobble"
click at [493, 260] on label "C" at bounding box center [504, 259] width 22 height 18
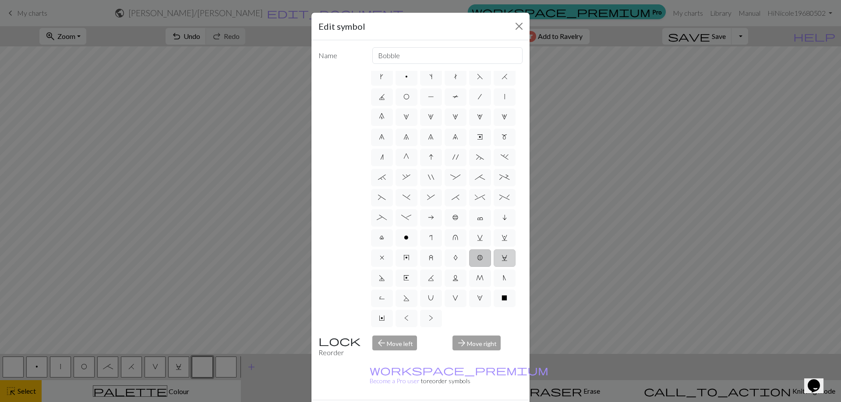
click at [501, 277] on input "C" at bounding box center [504, 280] width 6 height 6
radio input "true"
type input "slp wyif"
click at [385, 275] on span "D" at bounding box center [382, 278] width 6 height 7
click at [384, 297] on input "D" at bounding box center [382, 300] width 6 height 6
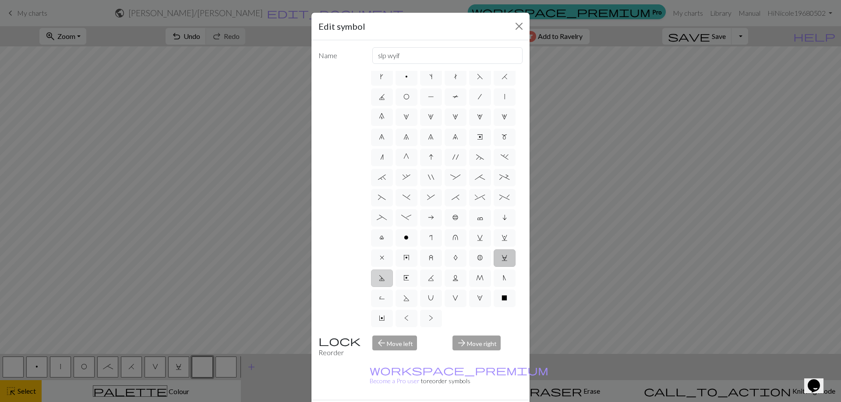
radio input "true"
type input "Purl-side double decrease"
click at [409, 275] on span "E" at bounding box center [406, 278] width 6 height 7
click at [409, 297] on input "E" at bounding box center [406, 300] width 6 height 6
radio input "true"
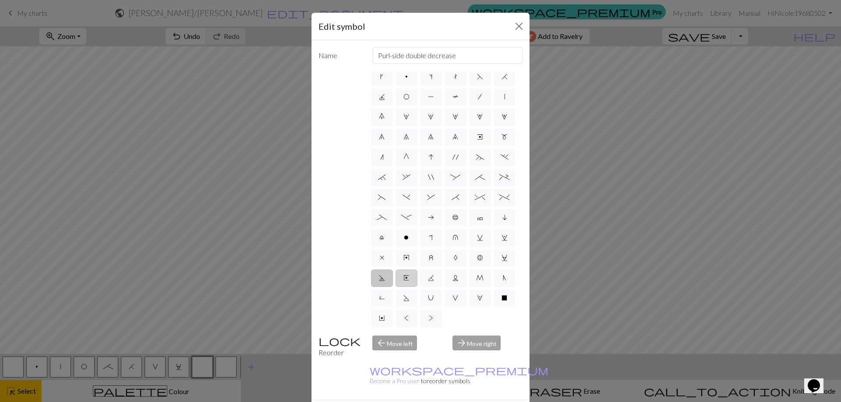
type input "Left end"
click at [434, 275] on span "K" at bounding box center [431, 278] width 6 height 7
click at [433, 297] on input "K" at bounding box center [431, 300] width 6 height 6
radio input "true"
type input "p2tog tbl"
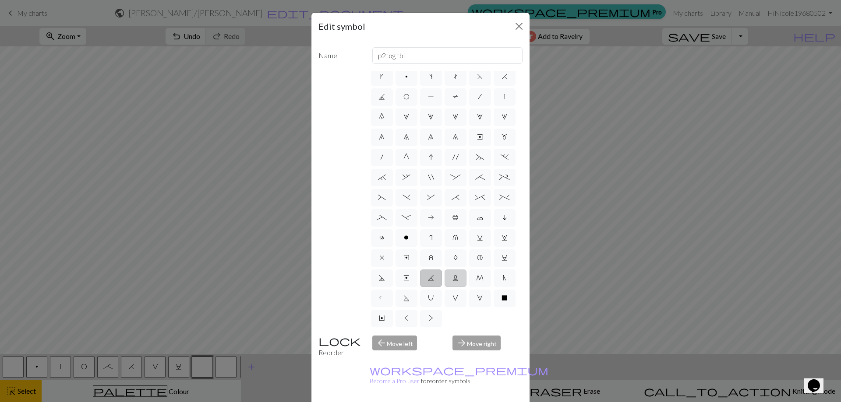
click at [458, 275] on span "L" at bounding box center [455, 278] width 6 height 7
click at [458, 297] on input "L" at bounding box center [455, 300] width 6 height 6
radio input "true"
type input "Twisted reverse stitch"
click at [478, 254] on span "B" at bounding box center [480, 257] width 6 height 7
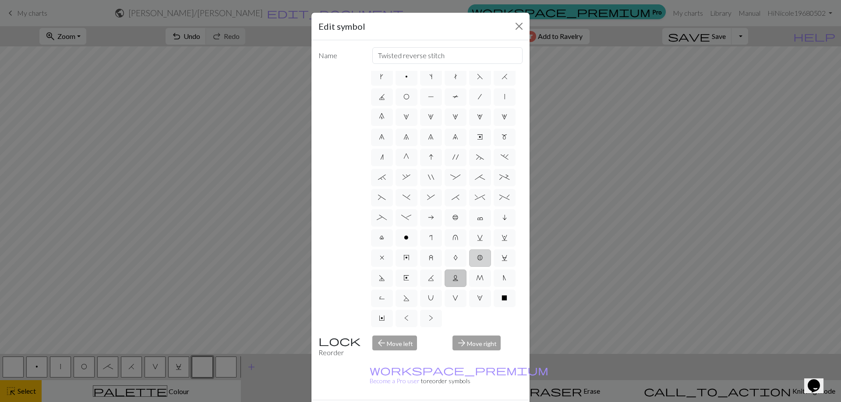
click at [478, 277] on input "B" at bounding box center [480, 280] width 6 height 6
radio input "true"
type input "Bobble"
click at [448, 250] on label "A" at bounding box center [455, 259] width 22 height 18
click at [453, 277] on input "A" at bounding box center [456, 280] width 6 height 6
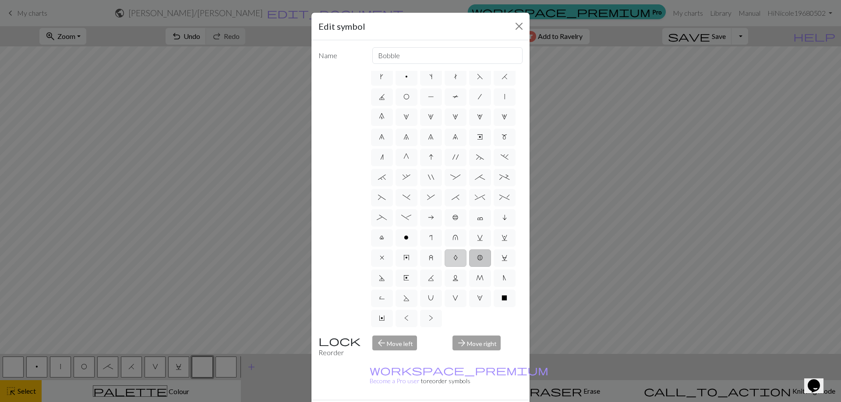
radio input "true"
click at [432, 250] on label "z" at bounding box center [431, 259] width 22 height 18
click at [432, 277] on input "z" at bounding box center [432, 280] width 6 height 6
radio input "true"
type input "twisted stitch in row below"
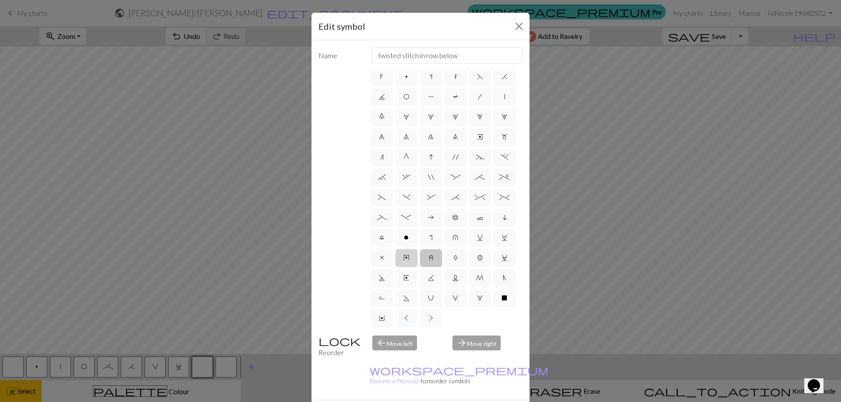
click at [403, 250] on label "y" at bounding box center [406, 259] width 22 height 18
click at [403, 277] on input "y" at bounding box center [406, 280] width 6 height 6
radio input "true"
type input "make bobble"
click at [375, 250] on label "x" at bounding box center [382, 259] width 22 height 18
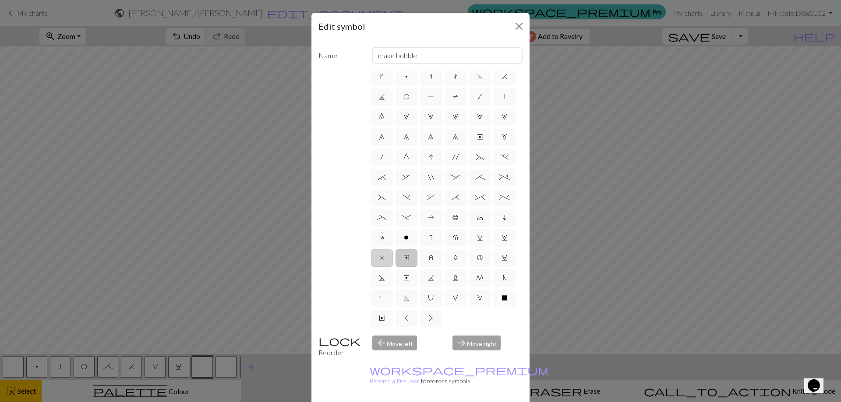
click at [380, 277] on input "x" at bounding box center [383, 280] width 6 height 6
radio input "true"
type input "no stitch"
click at [404, 234] on span "o" at bounding box center [406, 237] width 5 height 7
click at [404, 257] on input "o" at bounding box center [407, 260] width 6 height 6
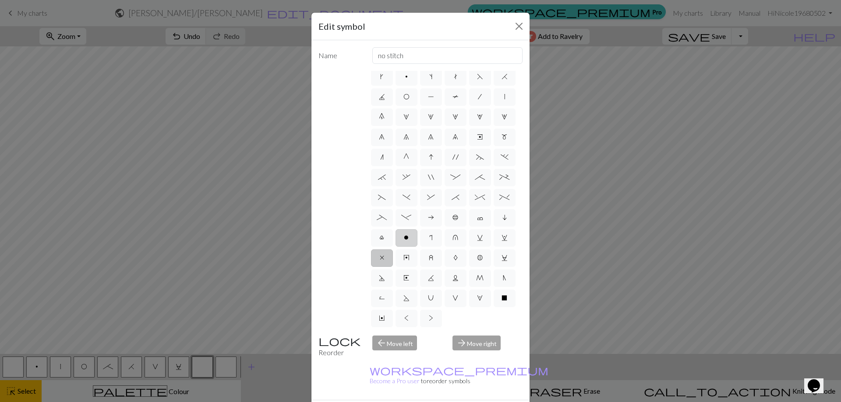
radio input "true"
type input "purl"
click at [420, 229] on label "r" at bounding box center [431, 238] width 22 height 18
click at [429, 257] on input "r" at bounding box center [432, 260] width 6 height 6
radio input "true"
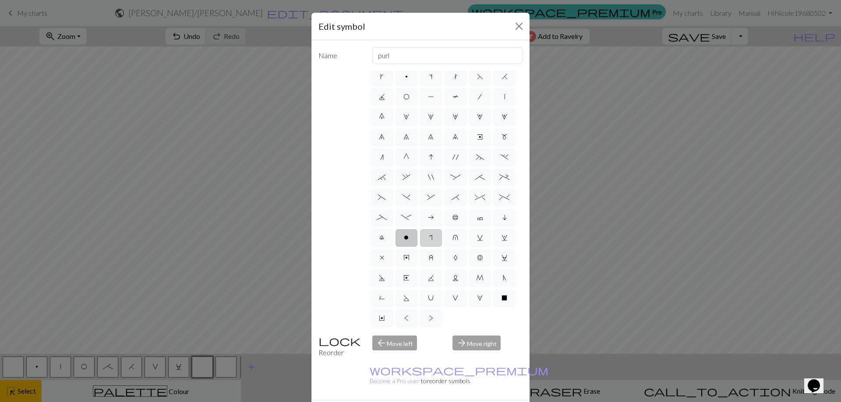
type input "knit by wrapping yarn over"
click at [452, 234] on span "u" at bounding box center [455, 237] width 6 height 7
click at [452, 257] on input "u" at bounding box center [455, 260] width 6 height 6
radio input "true"
type input "k1 in row below"
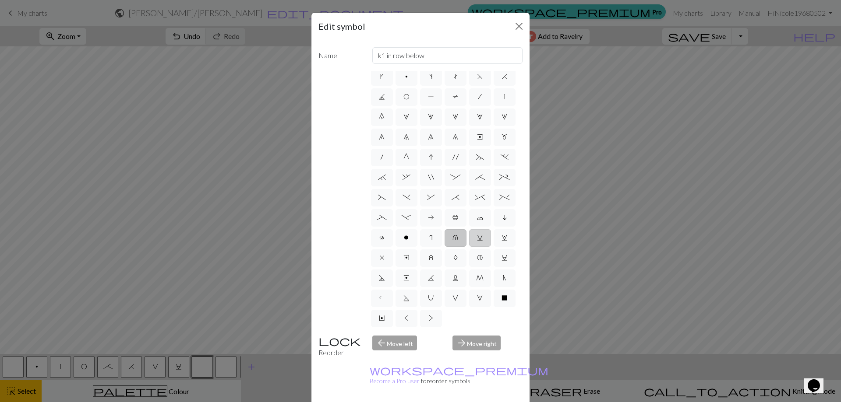
click at [469, 229] on label "v" at bounding box center [480, 238] width 22 height 18
click at [477, 257] on input "v" at bounding box center [480, 260] width 6 height 6
radio input "true"
type input "sl1 knitwise"
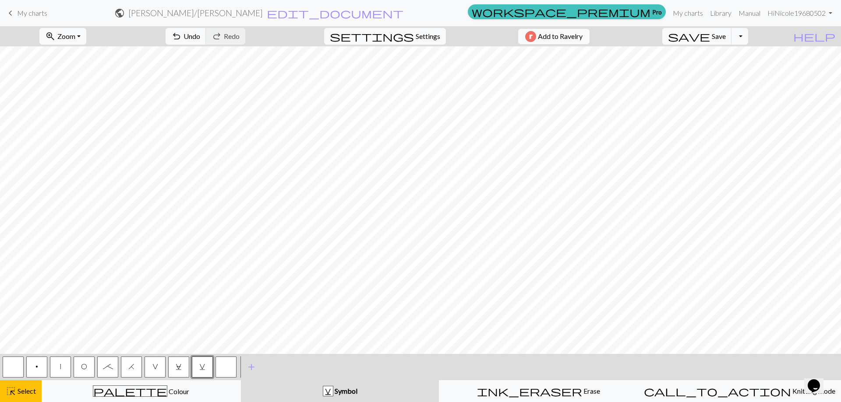
click at [198, 370] on button "v" at bounding box center [202, 367] width 21 height 21
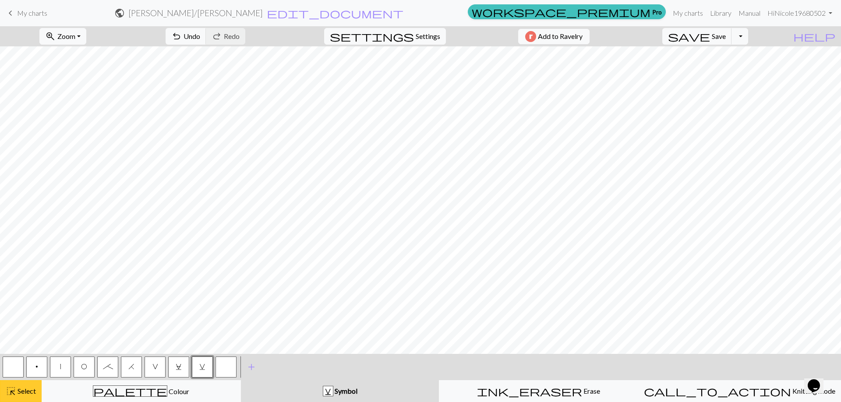
click at [0, 393] on button "highlight_alt Select Select" at bounding box center [21, 391] width 42 height 22
click at [198, 371] on button "v" at bounding box center [202, 367] width 21 height 21
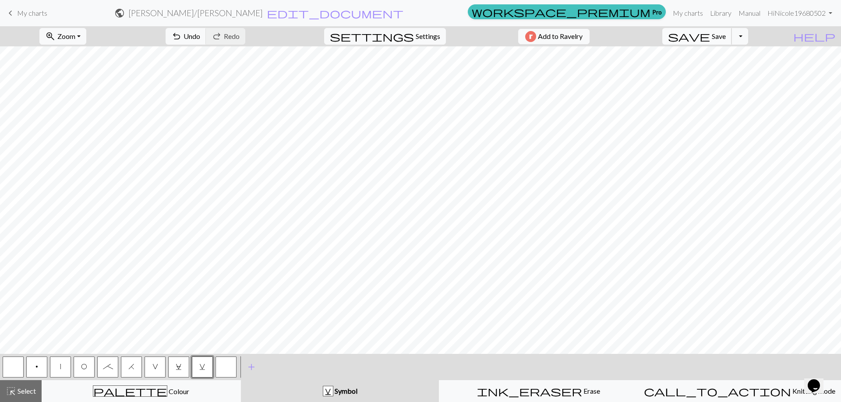
click at [725, 33] on span "Save" at bounding box center [718, 36] width 14 height 8
click at [263, 15] on h2 "Elsa B / Elsa B" at bounding box center [195, 13] width 134 height 10
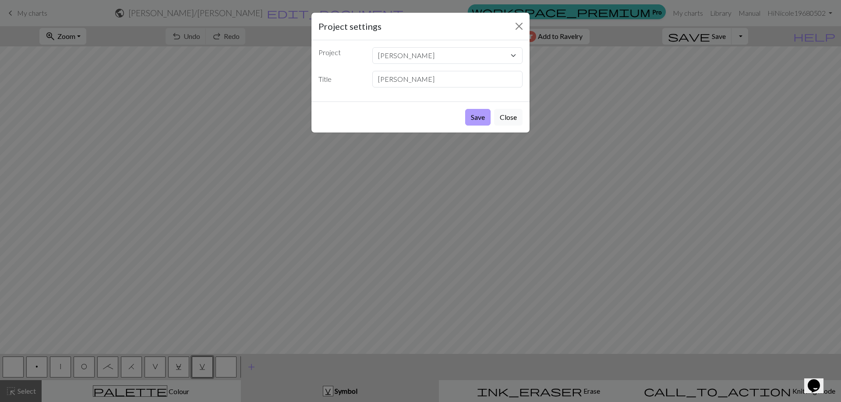
click at [476, 110] on button "Save" at bounding box center [477, 117] width 25 height 17
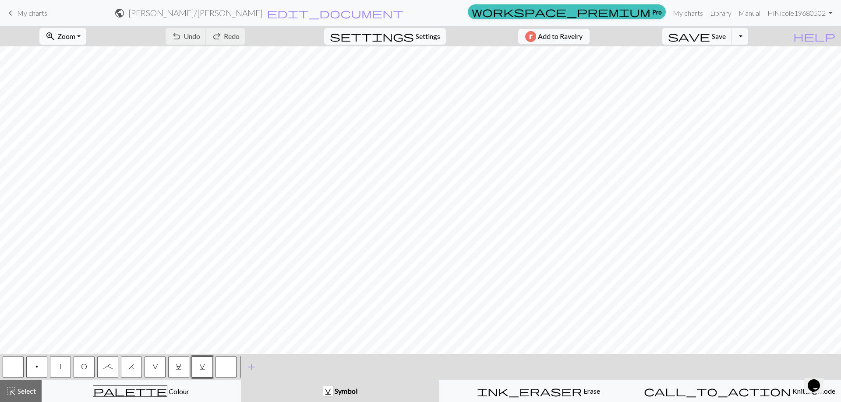
click at [25, 9] on span "My charts" at bounding box center [32, 13] width 30 height 8
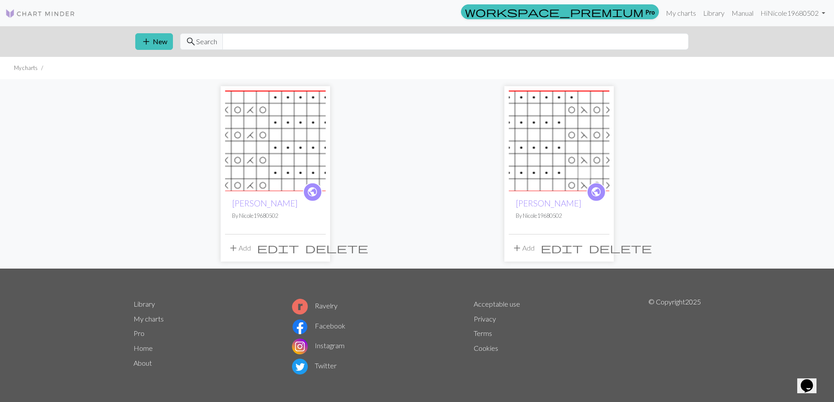
click at [570, 125] on img at bounding box center [559, 141] width 101 height 101
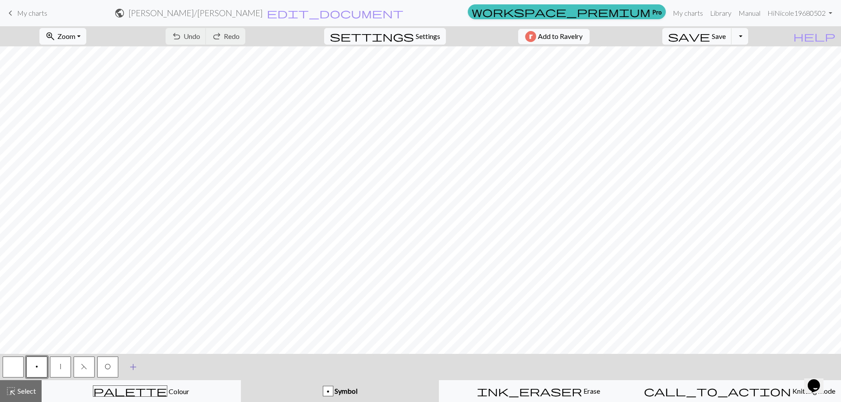
click at [129, 366] on span "add" at bounding box center [133, 367] width 11 height 12
click at [128, 367] on button "button" at bounding box center [131, 367] width 21 height 21
click at [26, 387] on span "Select" at bounding box center [26, 391] width 20 height 8
click at [352, 391] on span "Symbol" at bounding box center [345, 391] width 24 height 8
click at [137, 372] on button "button" at bounding box center [131, 367] width 21 height 21
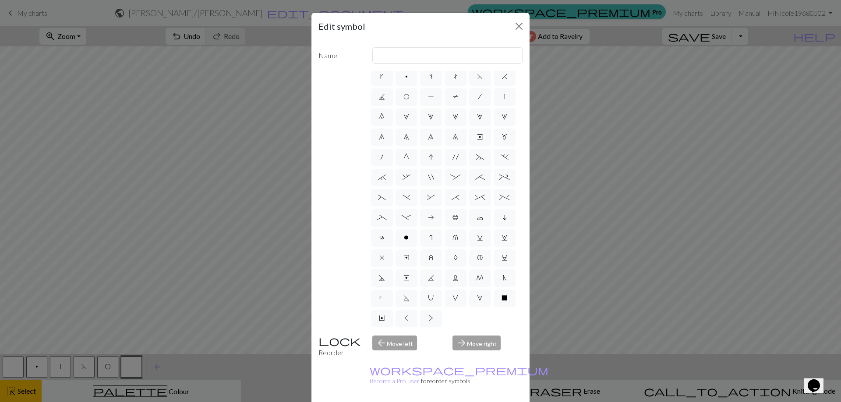
scroll to position [84, 0]
click at [477, 234] on span "v" at bounding box center [480, 237] width 6 height 7
click at [477, 257] on input "v" at bounding box center [480, 260] width 6 height 6
radio input "true"
type input "sl1 knitwise"
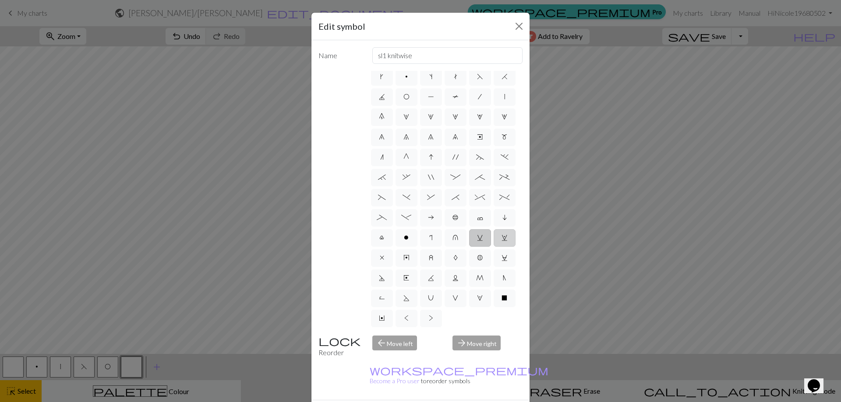
click at [501, 234] on span "w" at bounding box center [504, 237] width 6 height 7
click at [501, 257] on input "w" at bounding box center [504, 260] width 6 height 6
radio input "true"
type input "p1, yo, p1"
click at [469, 229] on label "v" at bounding box center [480, 238] width 22 height 18
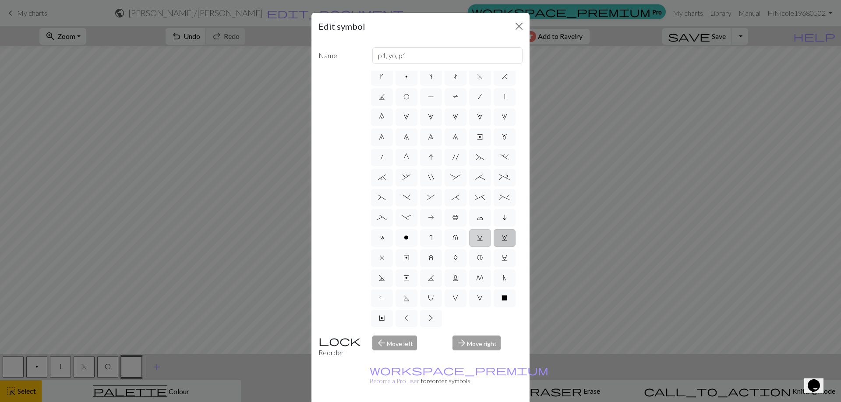
click at [477, 257] on input "v" at bounding box center [480, 260] width 6 height 6
radio input "true"
type input "sl1 knitwise"
click at [501, 259] on span "C" at bounding box center [504, 257] width 6 height 7
click at [501, 277] on input "C" at bounding box center [504, 280] width 6 height 6
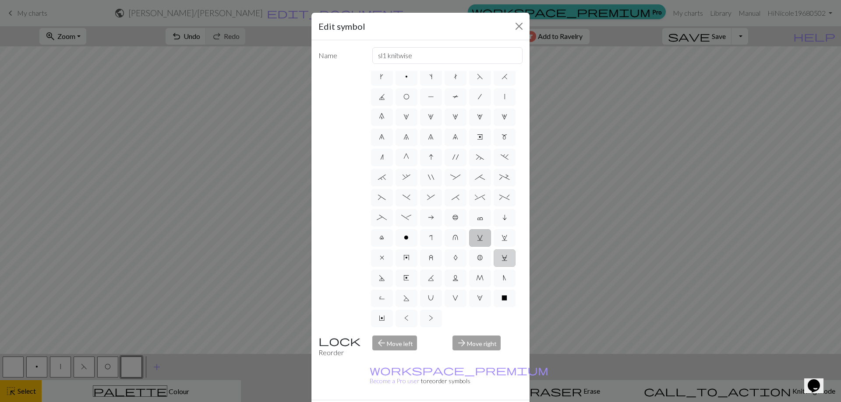
radio input "true"
click at [418, 53] on input "slp wyif" at bounding box center [447, 55] width 151 height 17
type input "slp wyib"
click at [329, 273] on div "d f g h j k p s t F H J O P T / | 0 1 2 3 4 5 6 7 8 9 e m n G I ' ~ . ` , " : ;…" at bounding box center [420, 200] width 204 height 258
click at [501, 234] on span "w" at bounding box center [504, 237] width 6 height 7
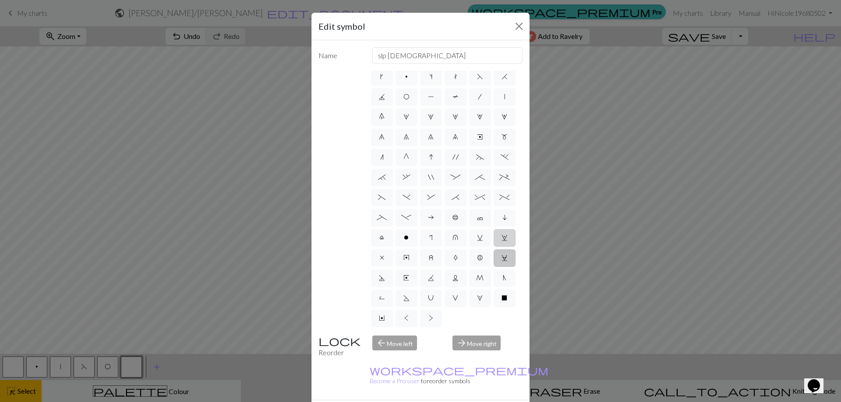
click at [501, 257] on input "w" at bounding box center [504, 260] width 6 height 6
radio input "true"
type input "p1, yo, p1"
click at [444, 229] on label "u" at bounding box center [455, 238] width 22 height 18
click at [452, 257] on input "u" at bounding box center [455, 260] width 6 height 6
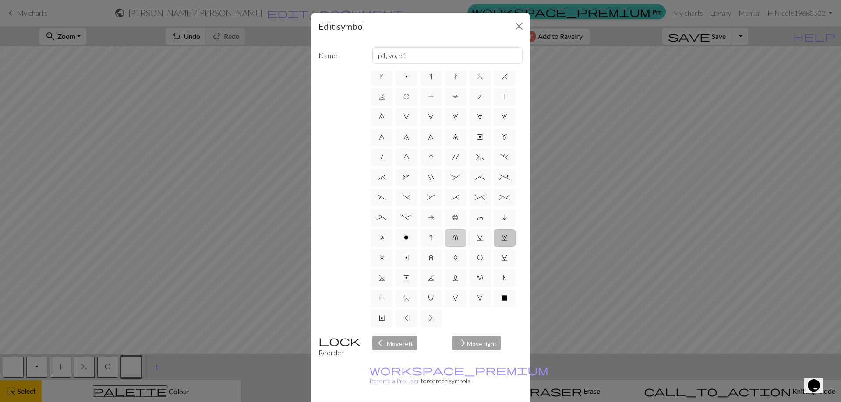
radio input "true"
type input "k1 in row below"
click at [420, 229] on label "r" at bounding box center [431, 238] width 22 height 18
click at [429, 257] on input "r" at bounding box center [432, 260] width 6 height 6
radio input "true"
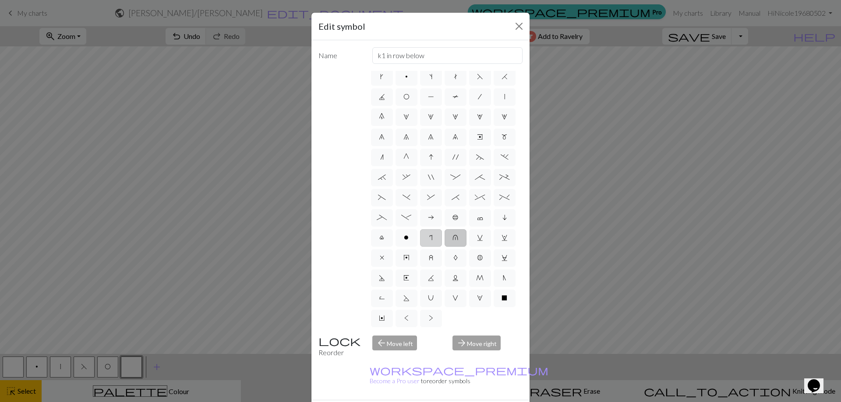
type input "knit by wrapping yarn over"
click at [395, 229] on label "o" at bounding box center [406, 238] width 22 height 18
click at [404, 257] on input "o" at bounding box center [407, 260] width 6 height 6
radio input "true"
type input "purl"
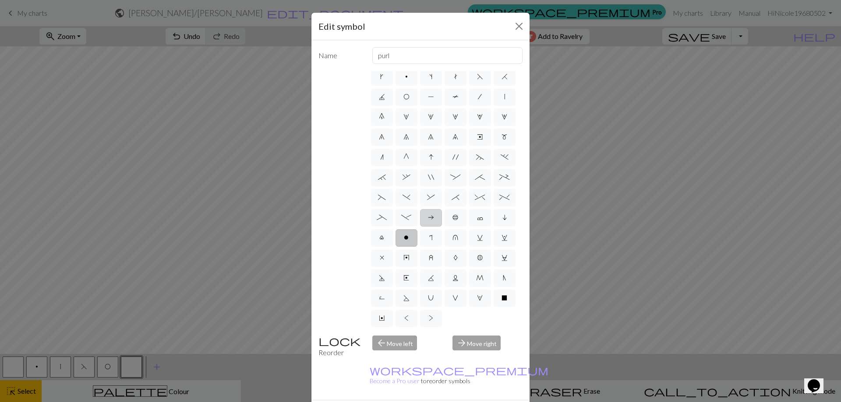
click at [420, 209] on label "a" at bounding box center [431, 218] width 22 height 18
click at [428, 236] on input "a" at bounding box center [431, 239] width 6 height 6
radio input "true"
type input "Purl on WS"
click at [512, 28] on button "Close" at bounding box center [519, 26] width 14 height 14
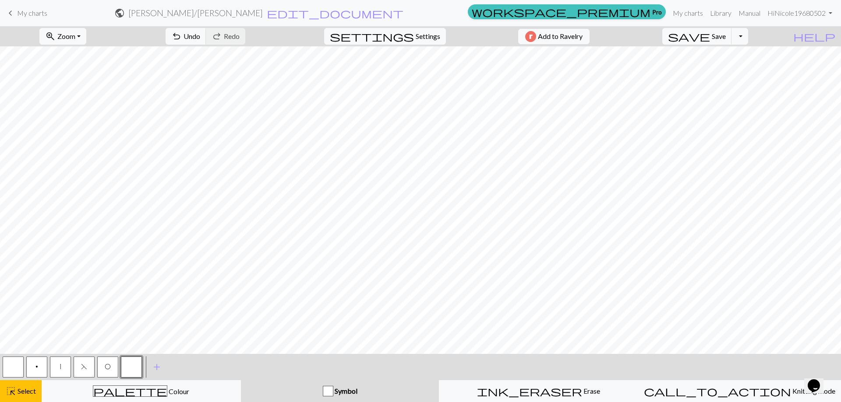
click at [66, 361] on button "|" at bounding box center [60, 367] width 21 height 21
click at [128, 370] on button "button" at bounding box center [131, 367] width 21 height 21
click at [344, 389] on span "Symbol" at bounding box center [345, 391] width 24 height 8
click at [335, 389] on span "Symbol" at bounding box center [345, 391] width 24 height 8
click at [32, 394] on span "Select" at bounding box center [26, 391] width 20 height 8
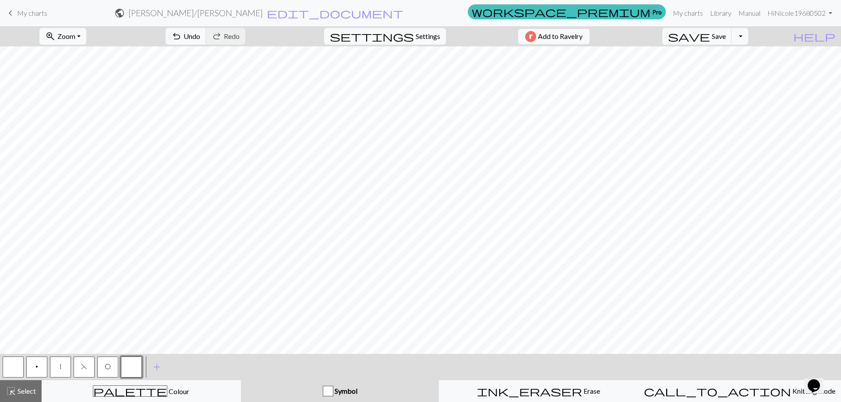
click at [142, 361] on div at bounding box center [132, 368] width 24 height 24
click at [134, 362] on button "button" at bounding box center [131, 367] width 21 height 21
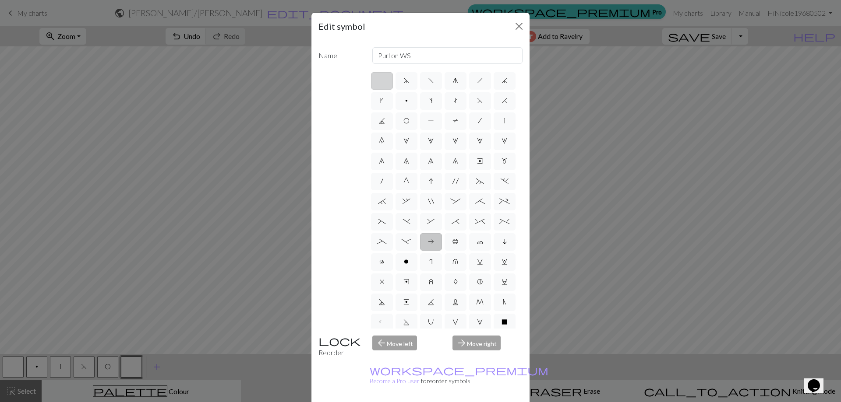
click at [377, 79] on label at bounding box center [382, 81] width 22 height 18
click at [382, 79] on input "radio" at bounding box center [385, 78] width 6 height 6
radio input "true"
type input "Knit"
click at [399, 77] on label "d" at bounding box center [406, 81] width 22 height 18
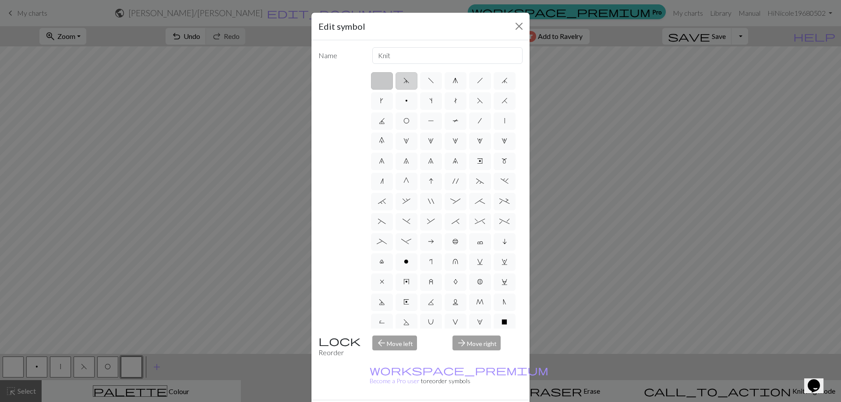
click at [403, 77] on input "d" at bounding box center [406, 78] width 6 height 6
radio input "true"
type input "sk2p"
click at [454, 75] on label "g" at bounding box center [455, 81] width 22 height 18
click at [454, 75] on input "g" at bounding box center [455, 78] width 6 height 6
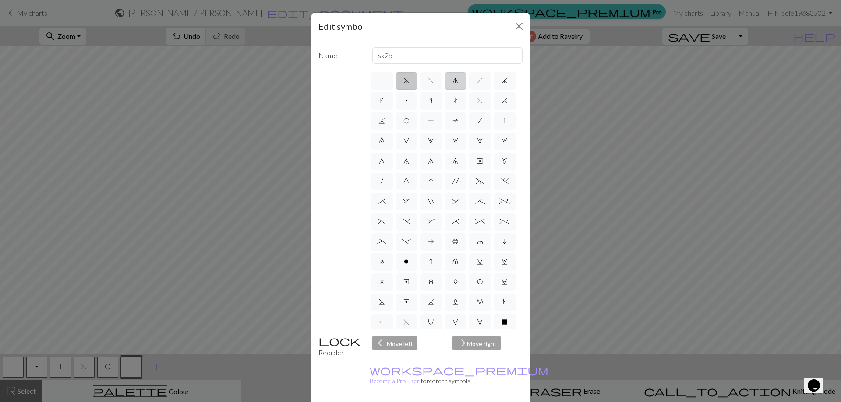
radio input "true"
click at [453, 81] on span "g" at bounding box center [455, 80] width 6 height 7
click at [453, 81] on input "g" at bounding box center [455, 78] width 6 height 6
click at [477, 79] on span "h" at bounding box center [480, 80] width 6 height 7
click at [477, 79] on input "h" at bounding box center [480, 78] width 6 height 6
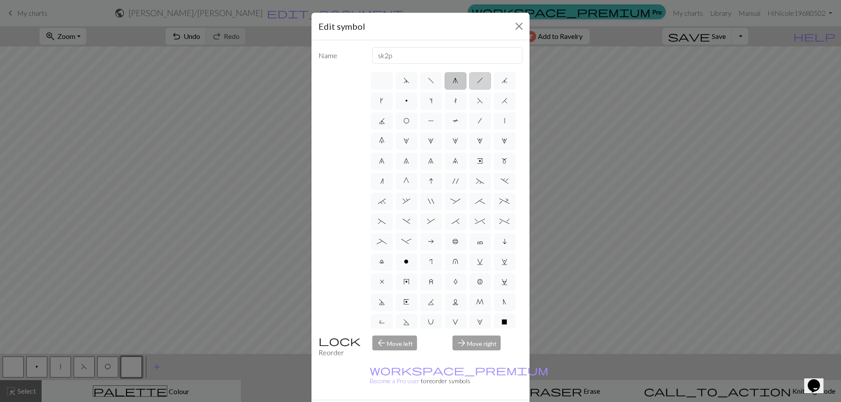
radio input "true"
type input "right leaning decrease"
click at [457, 100] on span "t" at bounding box center [456, 100] width 4 height 7
click at [459, 100] on input "t" at bounding box center [457, 98] width 6 height 6
radio input "true"
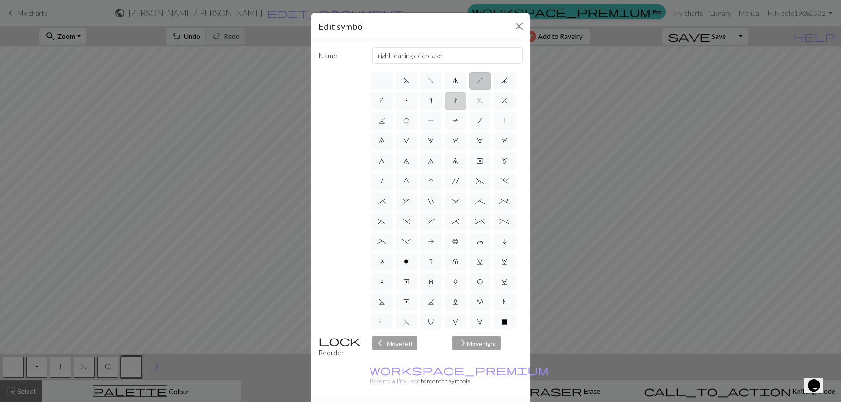
type input "ktbl"
click at [409, 123] on span "O" at bounding box center [406, 120] width 6 height 7
click at [409, 121] on input "O" at bounding box center [406, 119] width 6 height 6
radio input "true"
type input "yo"
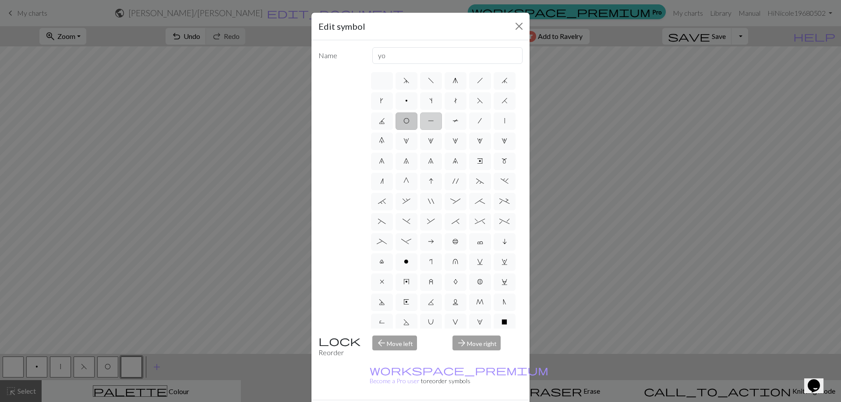
click at [442, 120] on label "P" at bounding box center [431, 122] width 22 height 18
click at [433, 120] on input "P" at bounding box center [431, 119] width 6 height 6
radio input "true"
type input "purl"
click at [385, 120] on span "J" at bounding box center [382, 120] width 6 height 7
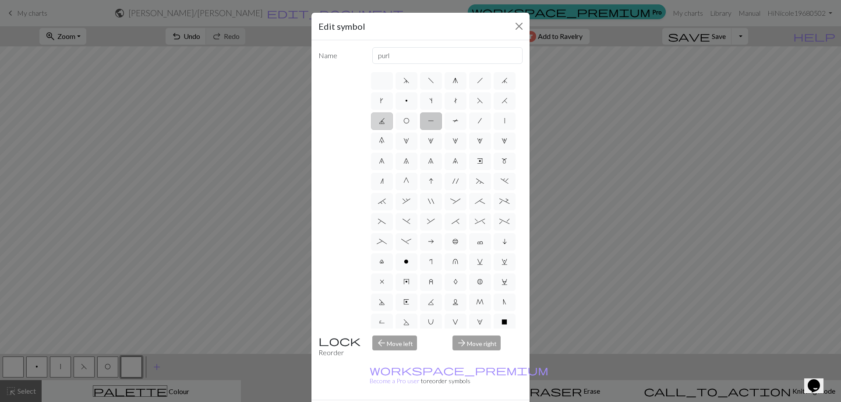
click at [384, 120] on input "J" at bounding box center [382, 119] width 6 height 6
radio input "true"
type input "p3tog"
click at [493, 110] on label "H" at bounding box center [504, 101] width 22 height 18
click at [501, 101] on input "H" at bounding box center [504, 98] width 6 height 6
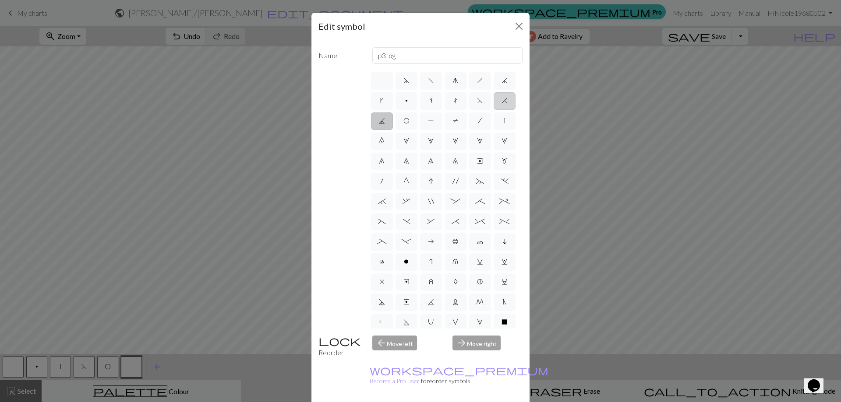
radio input "true"
type input "k2tog"
click at [469, 110] on label "F" at bounding box center [480, 101] width 22 height 18
click at [477, 101] on input "F" at bounding box center [480, 98] width 6 height 6
radio input "true"
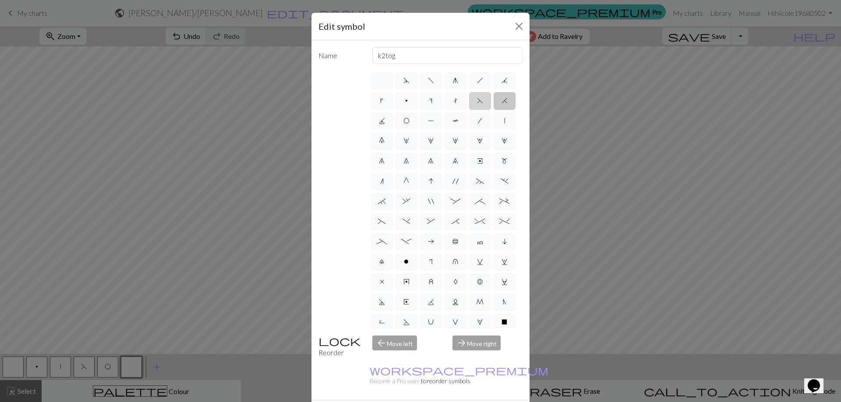
type input "ssk"
click at [444, 130] on label "T" at bounding box center [455, 122] width 22 height 18
click at [452, 121] on input "T" at bounding box center [455, 119] width 6 height 6
radio input "true"
type input "ptbl"
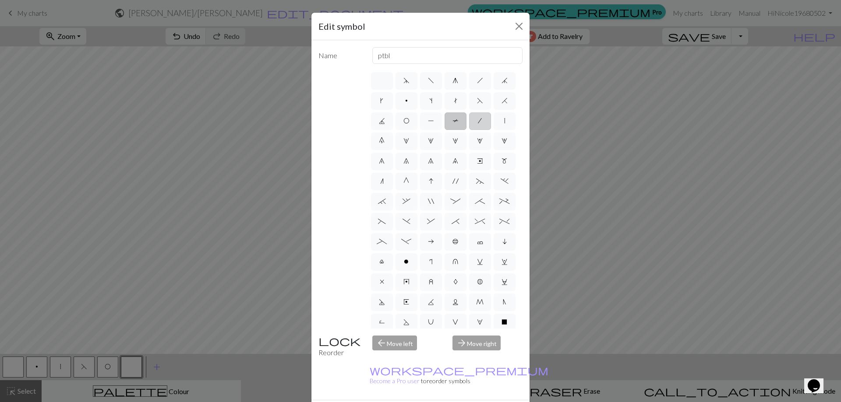
click at [469, 130] on label "/" at bounding box center [480, 122] width 22 height 18
click at [478, 121] on input "/" at bounding box center [481, 119] width 6 height 6
radio input "true"
type input "right leaning decrease"
click at [504, 124] on span "|" at bounding box center [504, 120] width 1 height 7
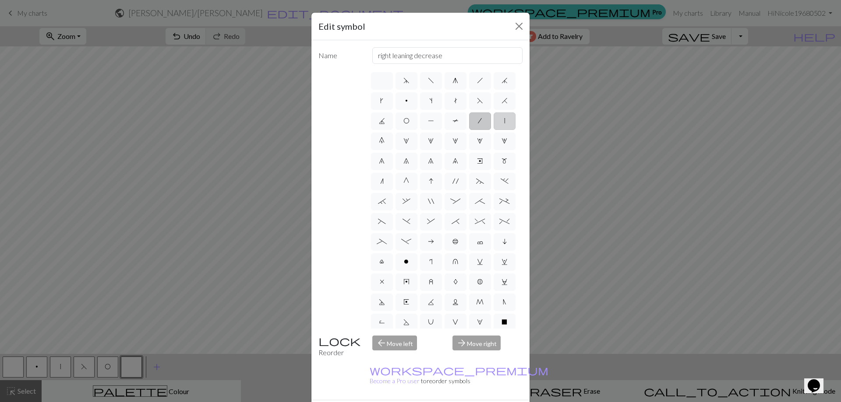
click at [504, 121] on input "|" at bounding box center [507, 119] width 6 height 6
radio input "true"
type input "slip stitch"
click at [384, 141] on span "0" at bounding box center [382, 140] width 6 height 7
click at [384, 141] on input "0" at bounding box center [382, 139] width 6 height 6
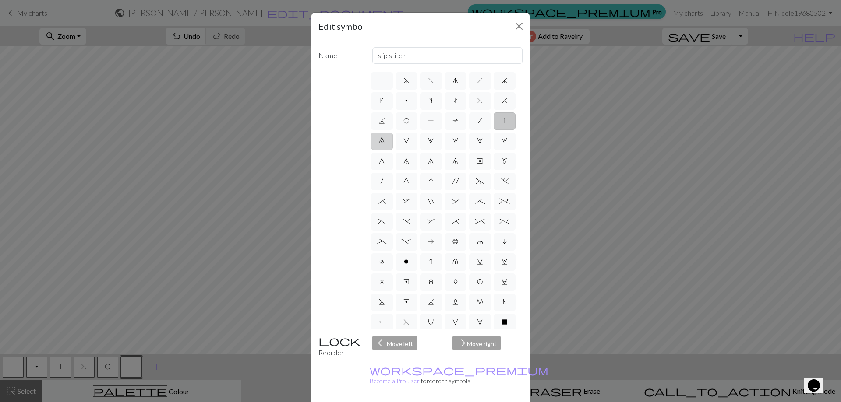
radio input "true"
type input "decrease 5"
click at [409, 141] on span "1" at bounding box center [406, 140] width 6 height 7
click at [409, 141] on input "1" at bounding box center [406, 139] width 6 height 6
radio input "true"
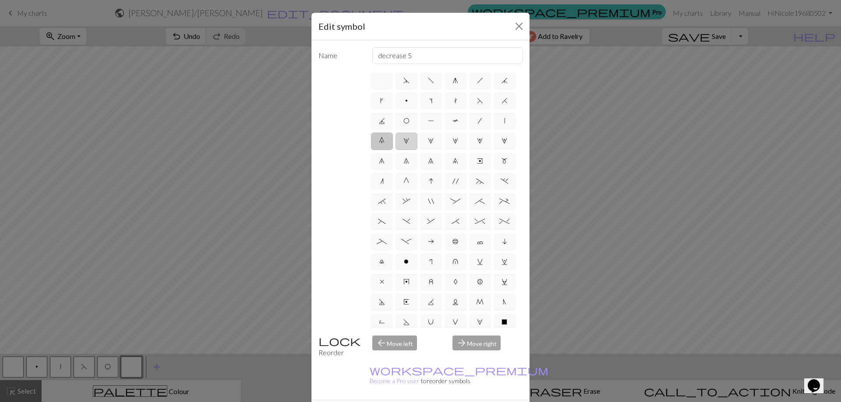
type input "increase 1"
click at [393, 155] on label "6" at bounding box center [382, 162] width 22 height 18
click at [384, 156] on input "6" at bounding box center [382, 159] width 6 height 6
radio input "true"
type input "decrease 1"
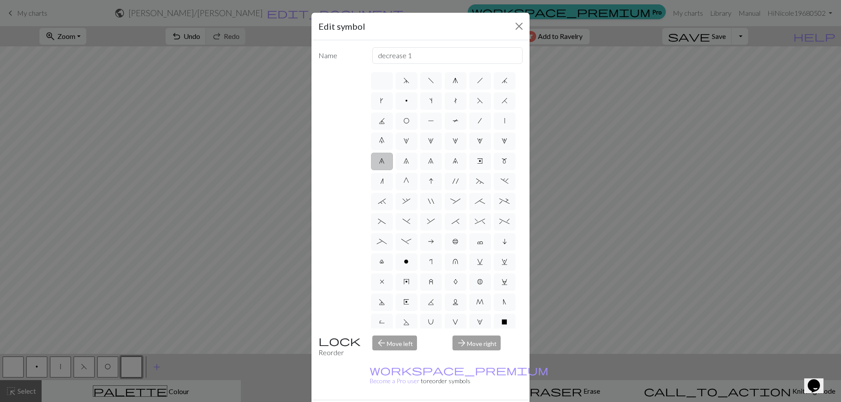
click at [440, 166] on div "d f g h j k p s t F H J O P T / | 0 1 2 3 4 5 6 7 8 9 e m n G I ' ~ . ` , " : ;…" at bounding box center [446, 200] width 153 height 258
click at [493, 150] on label "5" at bounding box center [504, 142] width 22 height 18
click at [501, 141] on input "5" at bounding box center [504, 139] width 6 height 6
radio input "true"
type input "increase 5"
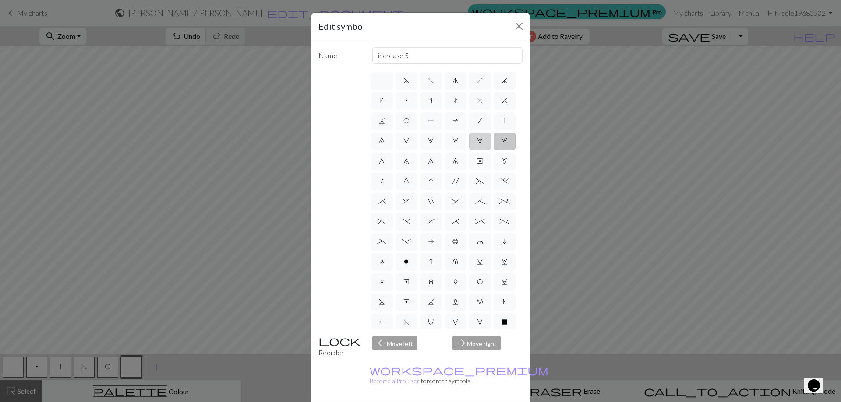
click at [469, 150] on label "4" at bounding box center [480, 142] width 22 height 18
click at [477, 141] on input "4" at bounding box center [480, 139] width 6 height 6
radio input "true"
type input "increase 4"
click at [391, 166] on div "d f g h j k p s t F H J O P T / | 0 1 2 3 4 5 6 7 8 9 e m n G I ' ~ . ` , " : ;…" at bounding box center [446, 200] width 153 height 258
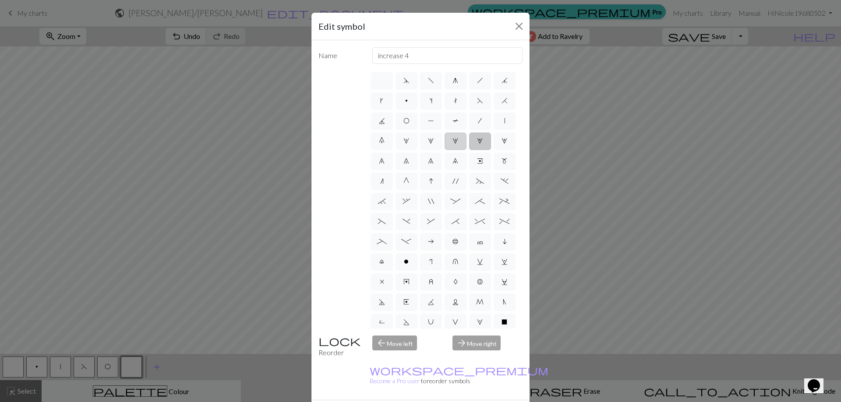
click at [444, 150] on label "3" at bounding box center [455, 142] width 22 height 18
click at [452, 141] on input "3" at bounding box center [455, 139] width 6 height 6
radio input "true"
type input "increase 3"
click at [428, 144] on span "2" at bounding box center [431, 140] width 6 height 7
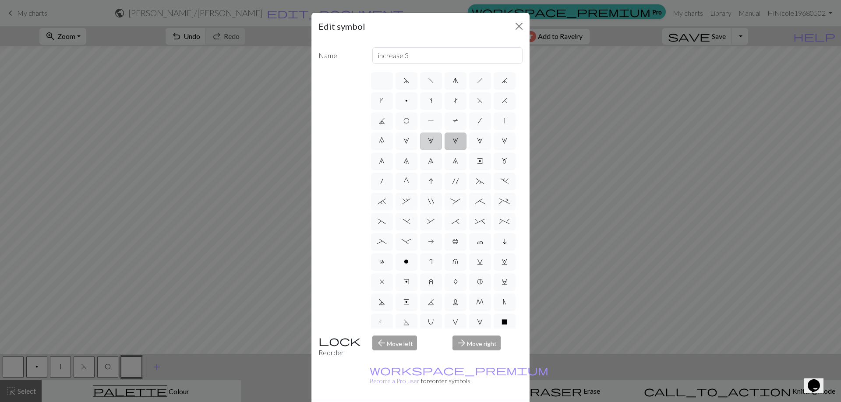
click at [428, 141] on input "2" at bounding box center [431, 139] width 6 height 6
radio input "true"
type input "increase 2"
click at [395, 170] on label "7" at bounding box center [406, 162] width 22 height 18
click at [403, 162] on input "7" at bounding box center [406, 159] width 6 height 6
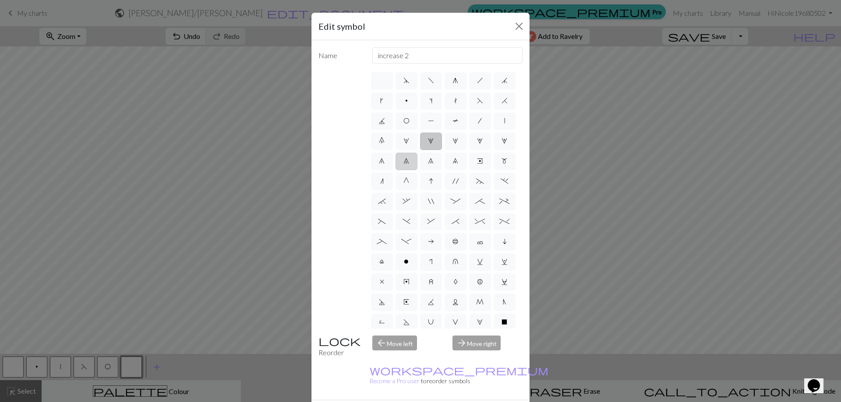
radio input "true"
type input "decrease 2"
click at [420, 170] on label "8" at bounding box center [431, 162] width 22 height 18
click at [428, 162] on input "8" at bounding box center [431, 159] width 6 height 6
radio input "true"
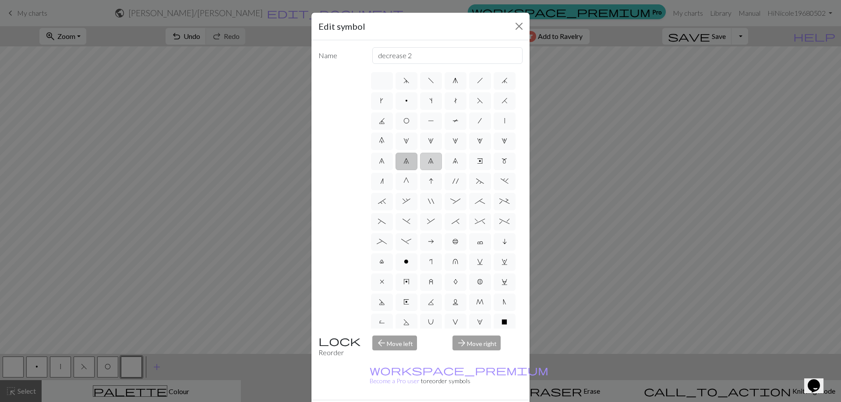
type input "decrease 3"
click at [444, 170] on label "9" at bounding box center [455, 162] width 22 height 18
click at [452, 162] on input "9" at bounding box center [455, 159] width 6 height 6
radio input "true"
type input "decrease 4"
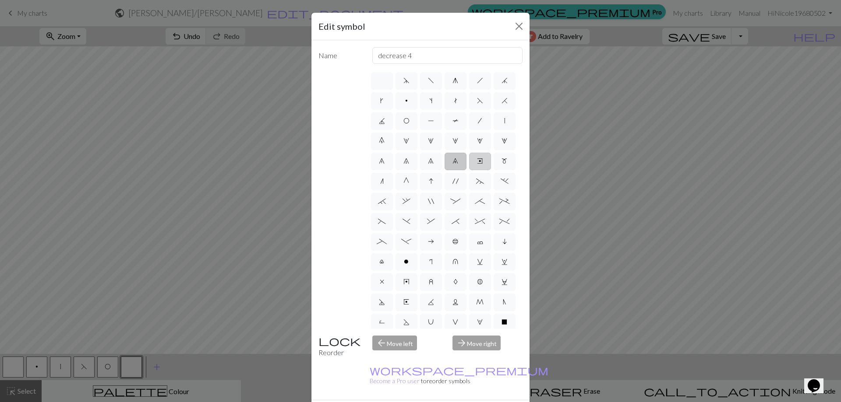
click at [469, 170] on label "e" at bounding box center [480, 162] width 22 height 18
click at [477, 162] on input "e" at bounding box center [480, 159] width 6 height 6
radio input "true"
type input "Right end"
click at [493, 170] on label "m" at bounding box center [504, 162] width 22 height 18
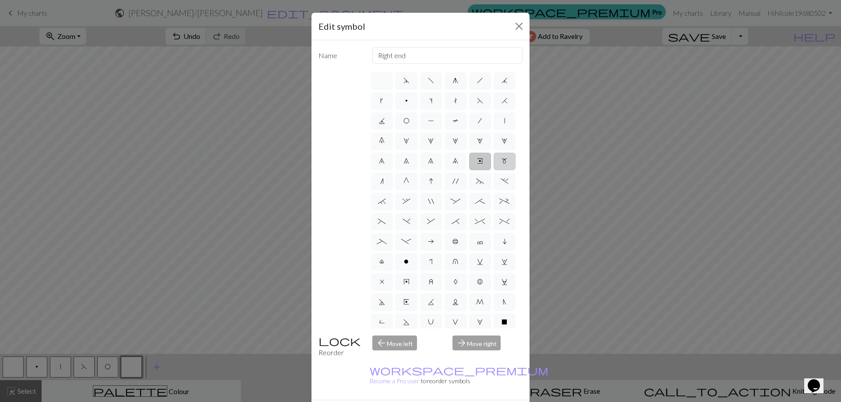
click at [501, 162] on input "m" at bounding box center [504, 159] width 6 height 6
radio input "true"
type input "m1"
click at [476, 190] on label "~" at bounding box center [480, 182] width 22 height 18
click at [476, 182] on input "~" at bounding box center [479, 179] width 6 height 6
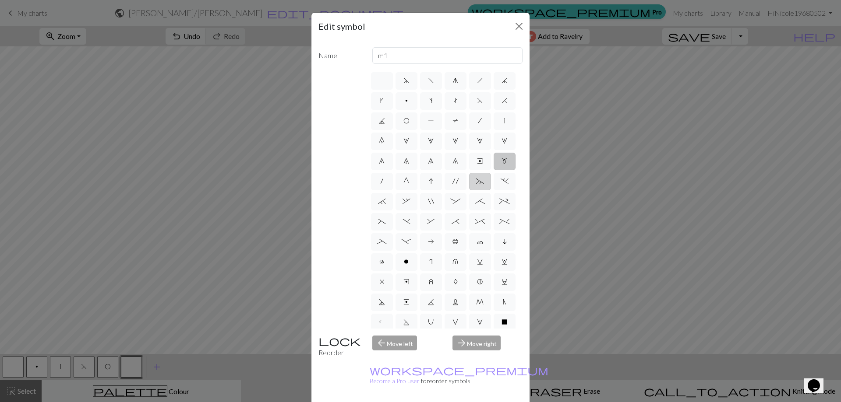
radio input "true"
type input "3+ stitch left twist"
click at [444, 190] on label "'" at bounding box center [455, 182] width 22 height 18
click at [452, 182] on input "'" at bounding box center [455, 179] width 6 height 6
radio input "true"
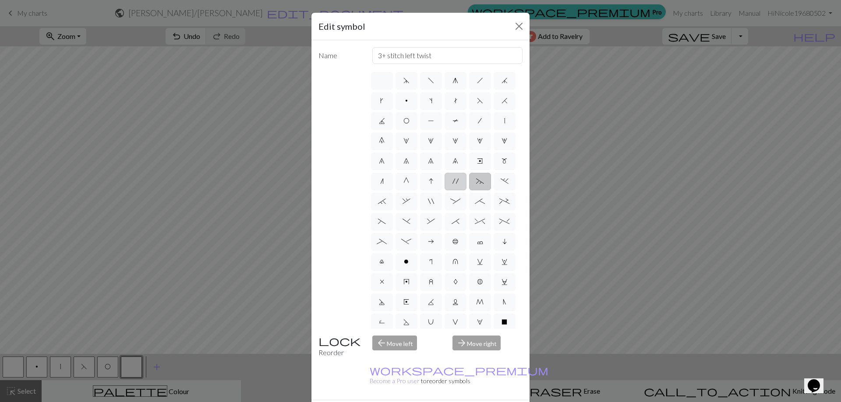
type input "cable extra"
click at [421, 190] on label "I" at bounding box center [431, 182] width 22 height 18
click at [429, 182] on input "I" at bounding box center [432, 179] width 6 height 6
radio input "true"
type input "sk2p"
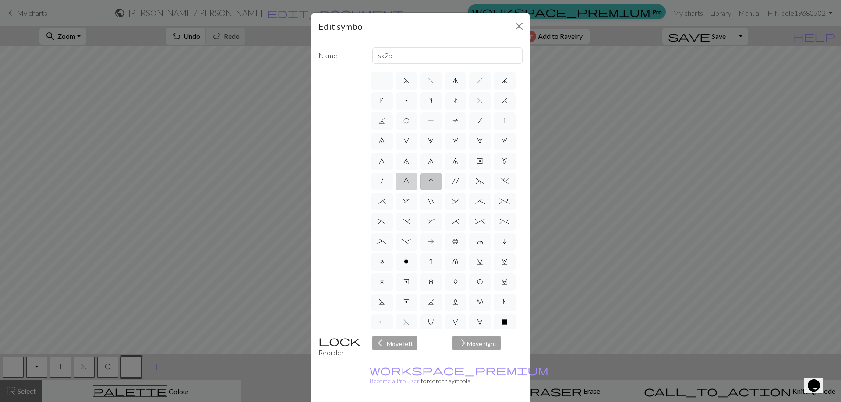
click at [397, 190] on label "G" at bounding box center [406, 182] width 22 height 18
click at [403, 182] on input "G" at bounding box center [406, 179] width 6 height 6
radio input "true"
type input "psso"
click at [380, 185] on span "n" at bounding box center [382, 181] width 4 height 7
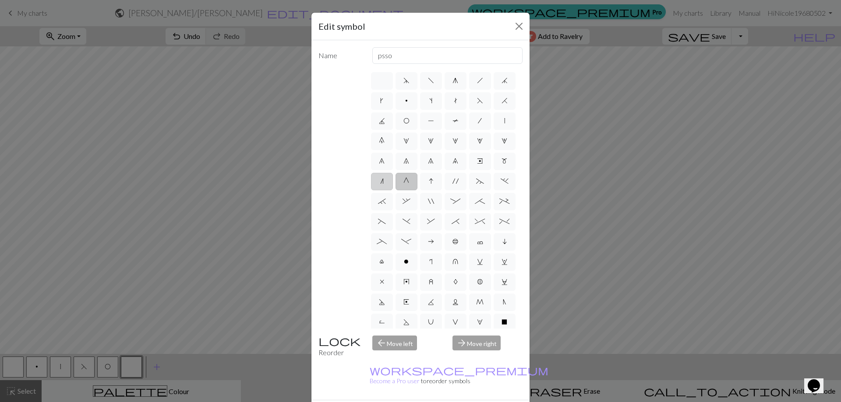
click at [380, 182] on input "n" at bounding box center [383, 179] width 6 height 6
radio input "true"
type input "k2tog"
click at [406, 190] on label "G" at bounding box center [406, 182] width 22 height 18
click at [406, 182] on input "G" at bounding box center [406, 179] width 6 height 6
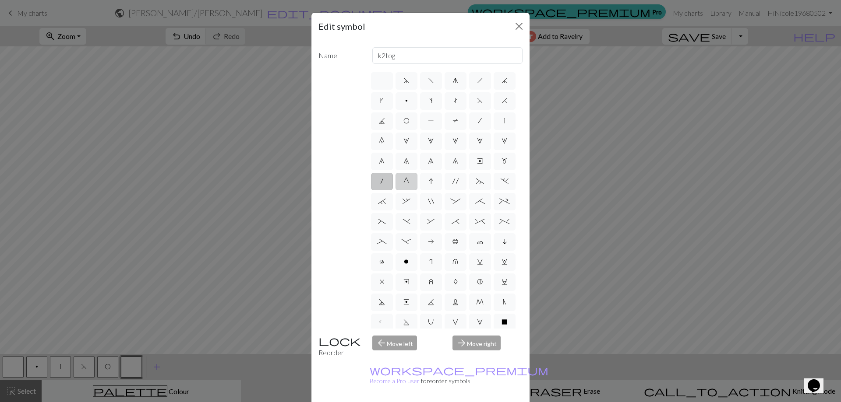
radio input "true"
type input "psso"
click at [424, 190] on label "I" at bounding box center [431, 182] width 22 height 18
click at [429, 182] on input "I" at bounding box center [432, 179] width 6 height 6
radio input "true"
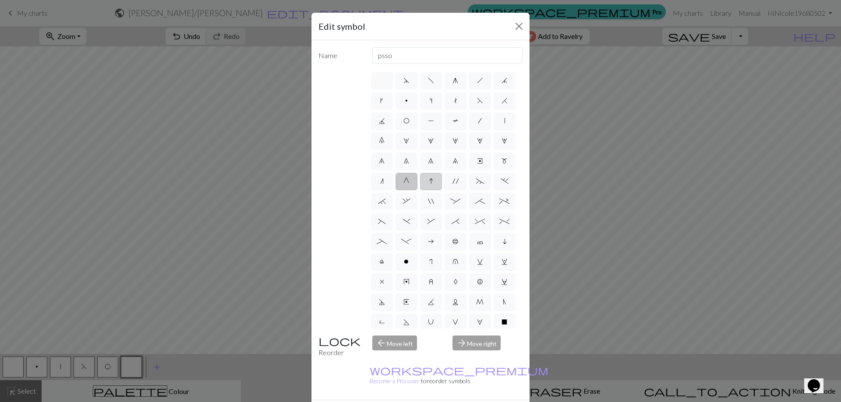
type input "sk2p"
click at [452, 185] on span "'" at bounding box center [455, 181] width 6 height 7
click at [452, 182] on input "'" at bounding box center [455, 179] width 6 height 6
radio input "true"
type input "cable extra"
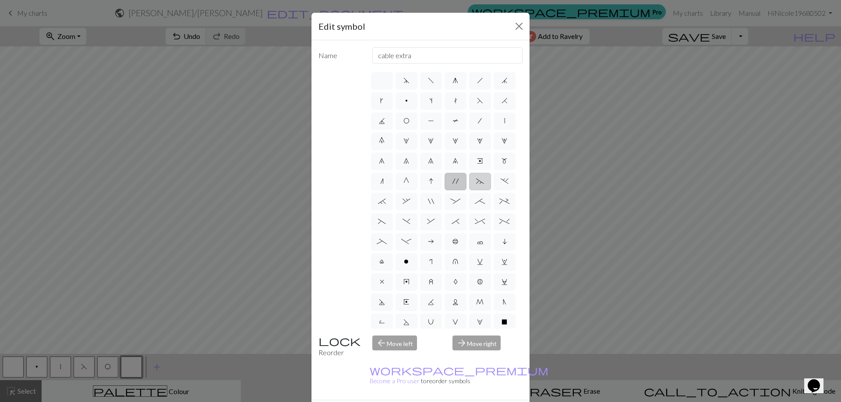
click at [478, 185] on span "~" at bounding box center [480, 181] width 8 height 7
click at [478, 182] on input "~" at bounding box center [479, 179] width 6 height 6
radio input "true"
type input "3+ stitch left twist"
click at [460, 205] on span ":" at bounding box center [455, 201] width 10 height 7
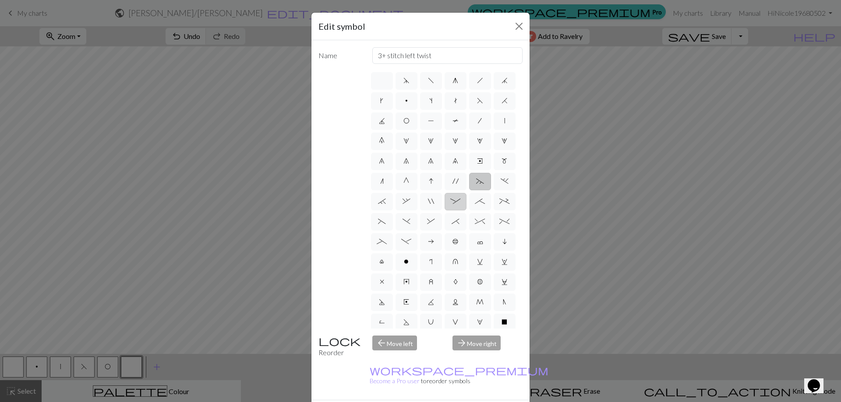
click at [456, 202] on input ":" at bounding box center [453, 199] width 6 height 6
radio input "true"
type input "left part of 4+ stitch cable wyib"
click at [442, 211] on label """ at bounding box center [431, 202] width 22 height 18
click at [433, 202] on input """ at bounding box center [431, 199] width 6 height 6
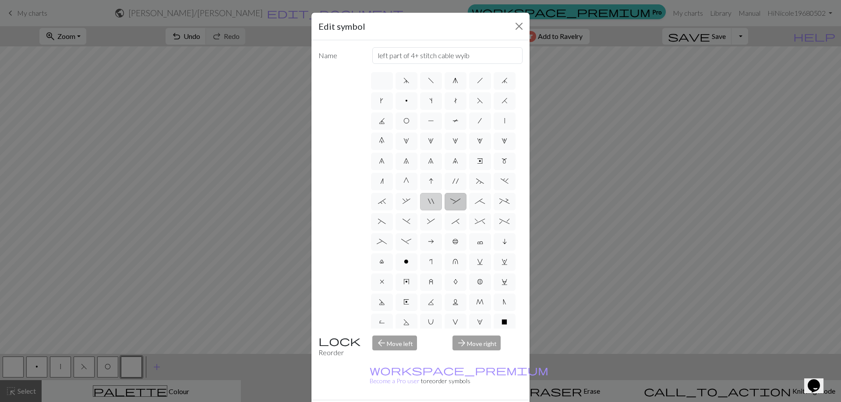
radio input "true"
type input "cable extra"
click at [410, 205] on span "," at bounding box center [406, 201] width 8 height 7
click at [408, 202] on input "," at bounding box center [405, 199] width 6 height 6
radio input "true"
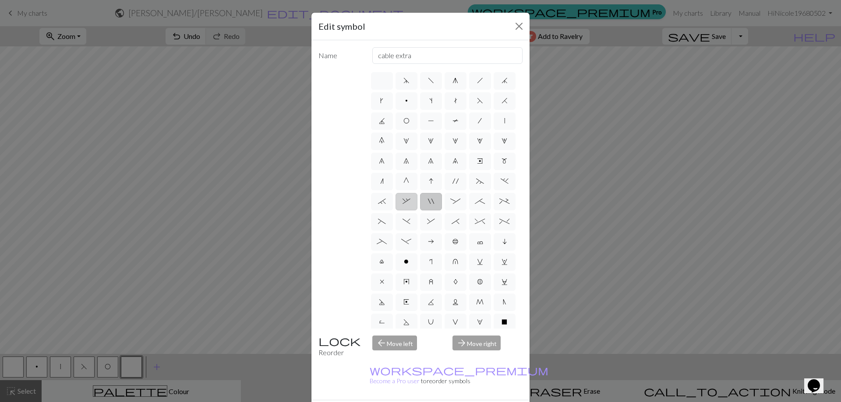
type input "3+ stitch right twist"
click at [393, 211] on label "`" at bounding box center [382, 202] width 22 height 18
click at [384, 202] on input "`" at bounding box center [381, 199] width 6 height 6
radio input "true"
click at [365, 217] on div "d f g h j k p s t F H J O P T / | 0 1 2 3 4 5 6 7 8 9 e m n G I ' ~ . ` , " : ;…" at bounding box center [420, 200] width 204 height 258
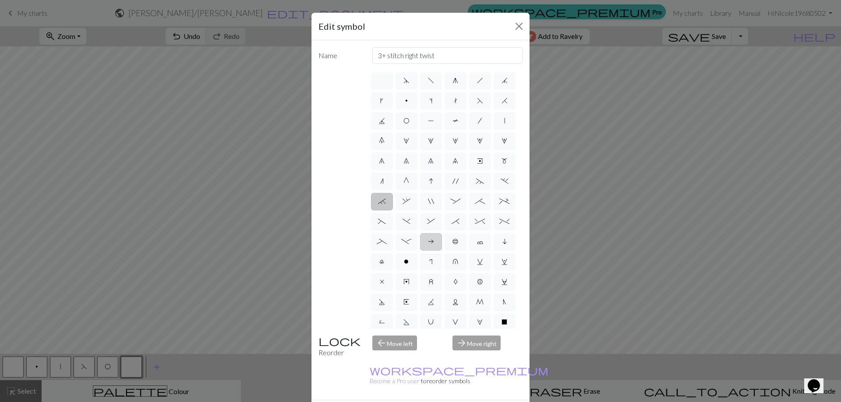
click at [428, 245] on span "a" at bounding box center [431, 241] width 6 height 7
click at [428, 242] on input "a" at bounding box center [431, 239] width 6 height 6
radio input "true"
type input "Purl on WS"
click at [452, 245] on span "b" at bounding box center [455, 241] width 6 height 7
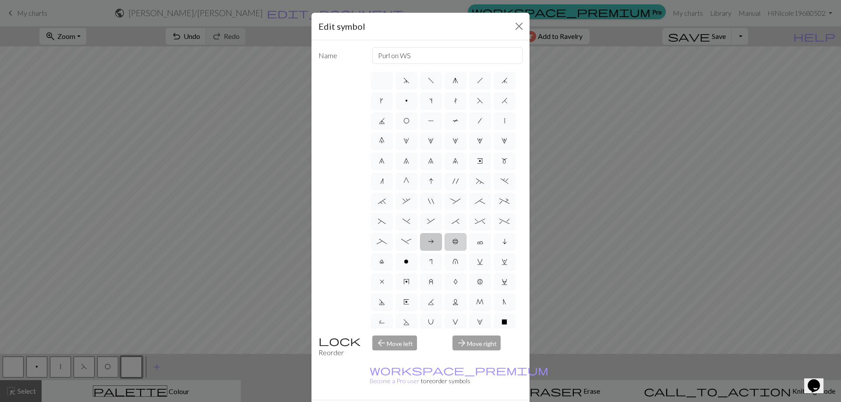
click at [452, 242] on input "b" at bounding box center [455, 239] width 6 height 6
radio input "true"
type input "Peppercorn"
click at [477, 245] on span "c" at bounding box center [480, 241] width 6 height 7
click at [477, 242] on input "c" at bounding box center [480, 239] width 6 height 6
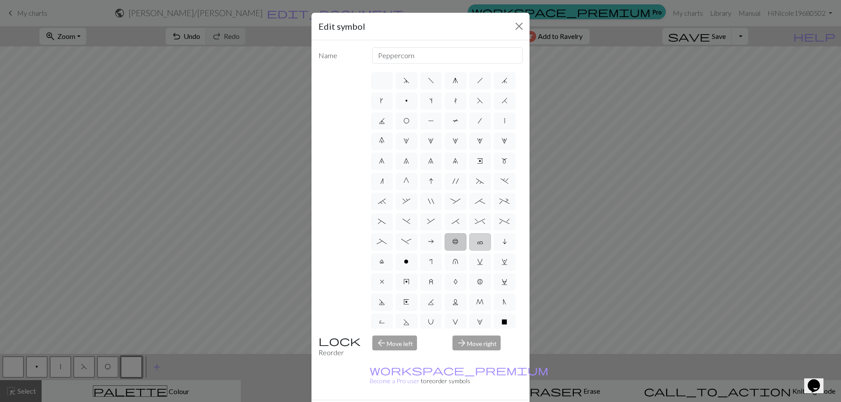
radio input "true"
type input "Bind off"
click at [493, 251] on label "i" at bounding box center [504, 242] width 22 height 18
click at [502, 242] on input "i" at bounding box center [505, 239] width 6 height 6
radio input "true"
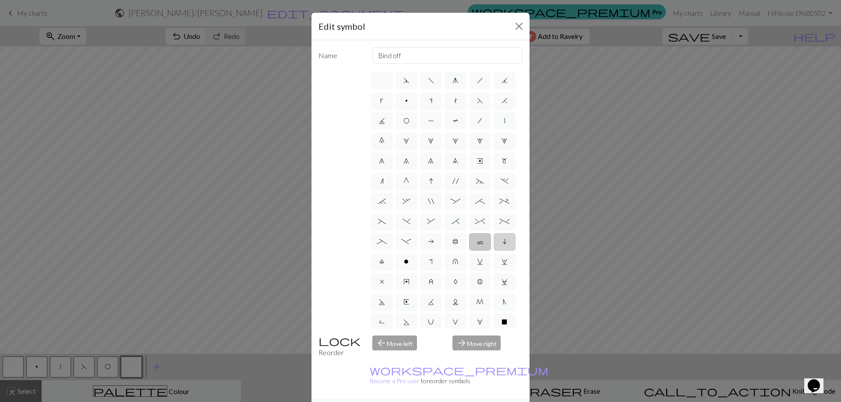
type input "skpo"
click at [393, 271] on label "l" at bounding box center [382, 262] width 22 height 18
click at [385, 262] on input "l" at bounding box center [382, 260] width 6 height 6
radio input "true"
type input "Twisted stitch"
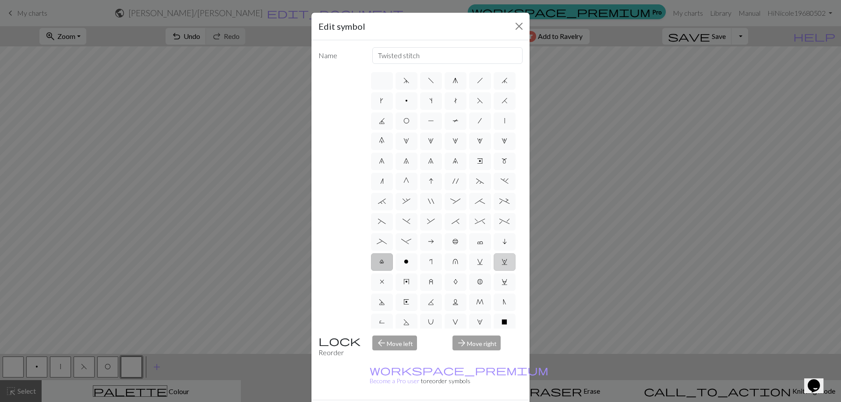
click at [493, 271] on label "w" at bounding box center [504, 262] width 22 height 18
click at [501, 262] on input "w" at bounding box center [504, 260] width 6 height 6
radio input "true"
type input "p1, yo, p1"
click at [477, 265] on span "v" at bounding box center [480, 261] width 6 height 7
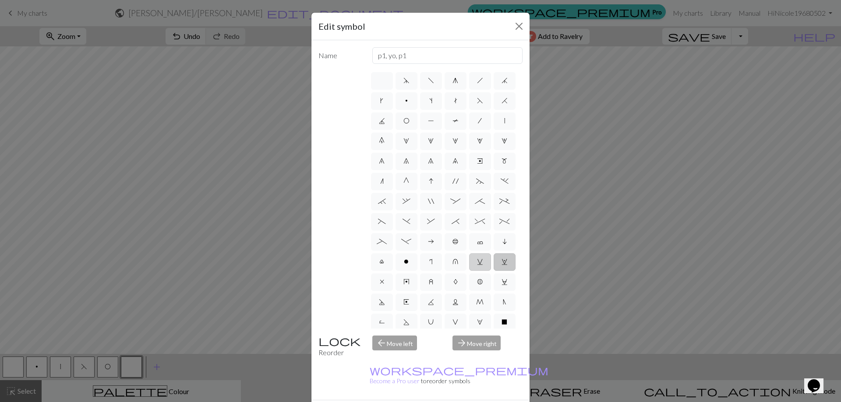
click at [477, 262] on input "v" at bounding box center [480, 260] width 6 height 6
radio input "true"
type input "sl1 knitwise"
click at [444, 271] on label "u" at bounding box center [455, 262] width 22 height 18
click at [452, 262] on input "u" at bounding box center [455, 260] width 6 height 6
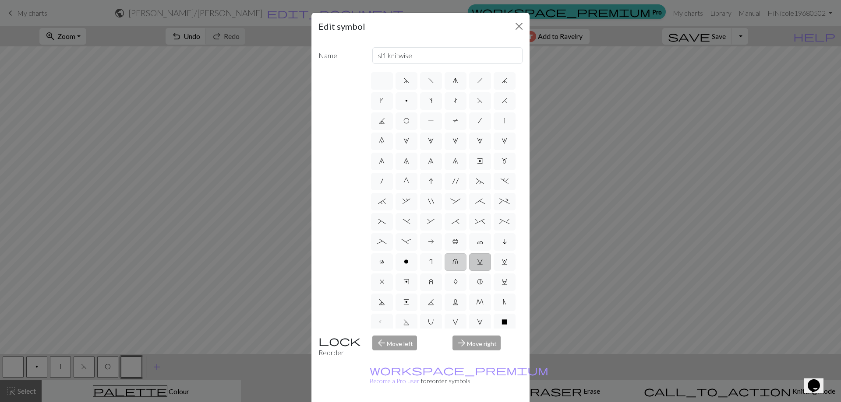
radio input "true"
type input "k1 in row below"
click at [375, 291] on label "x" at bounding box center [382, 283] width 22 height 18
click at [380, 282] on input "x" at bounding box center [383, 280] width 6 height 6
radio input "true"
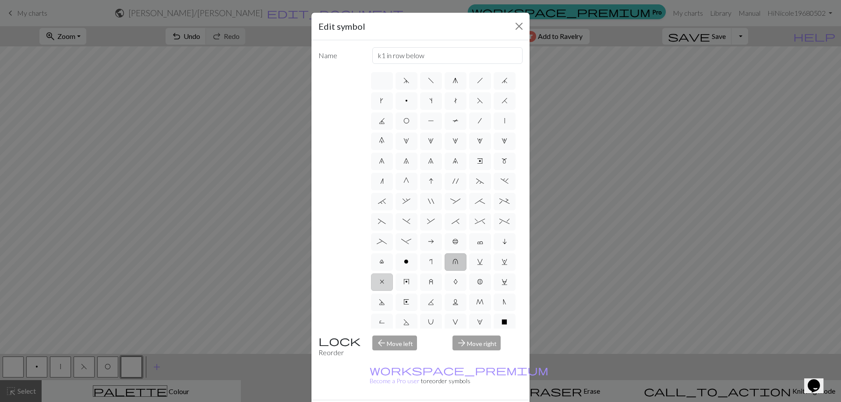
type input "no stitch"
click at [399, 367] on link "workspace_premium Become a Pro user" at bounding box center [459, 376] width 179 height 18
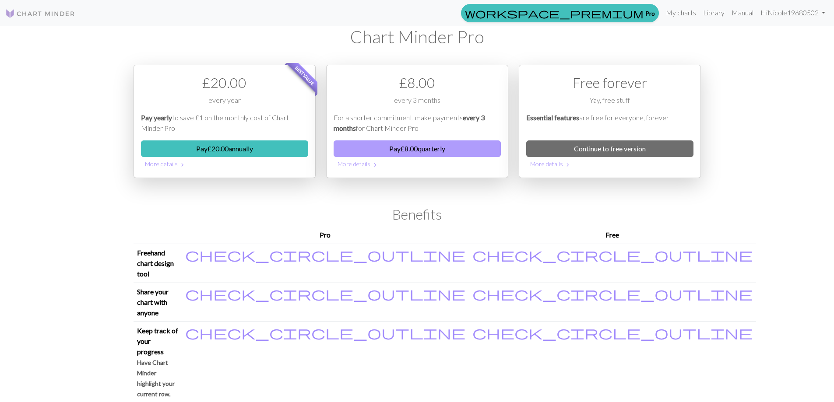
click at [378, 144] on button "Pay £ 8.00 quarterly" at bounding box center [417, 149] width 167 height 17
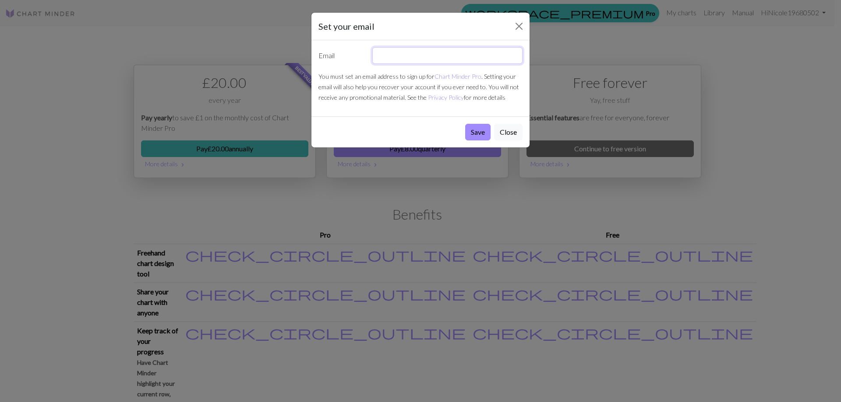
click at [439, 56] on input "text" at bounding box center [447, 55] width 151 height 17
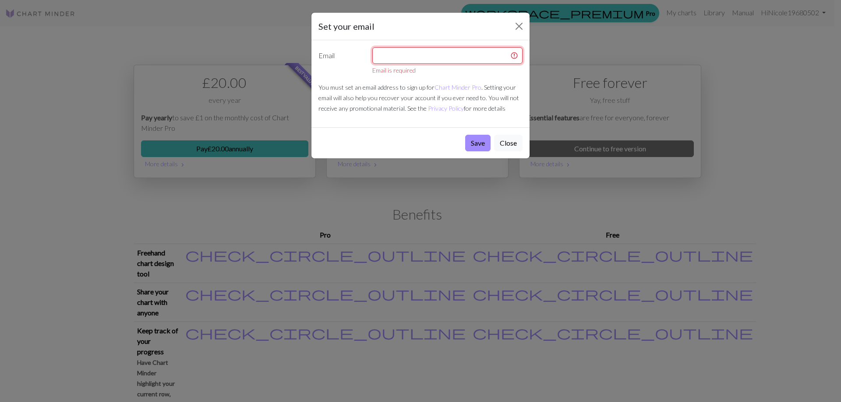
type input "[PERSON_NAME][EMAIL_ADDRESS][PERSON_NAME][DOMAIN_NAME]"
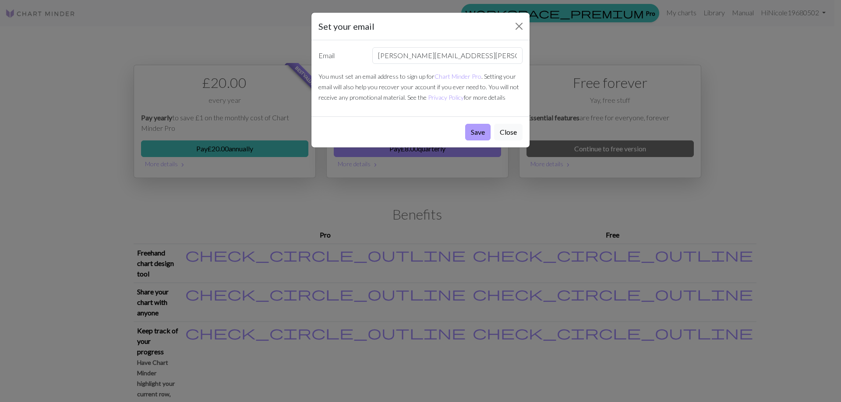
click at [472, 135] on button "Save" at bounding box center [477, 132] width 25 height 17
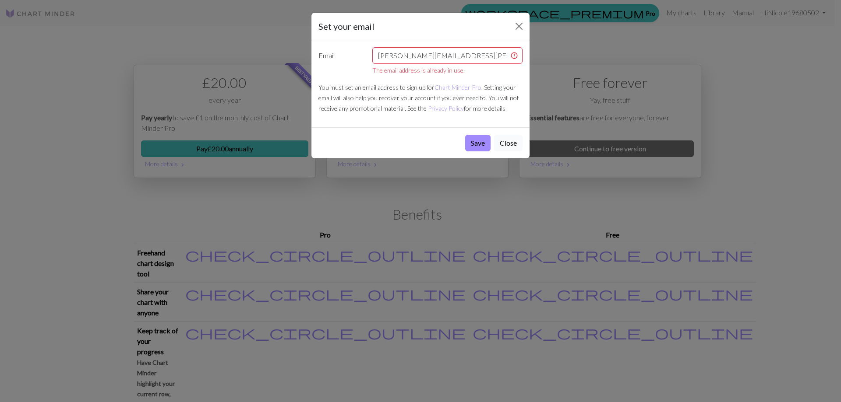
click at [507, 142] on button "Close" at bounding box center [508, 143] width 28 height 17
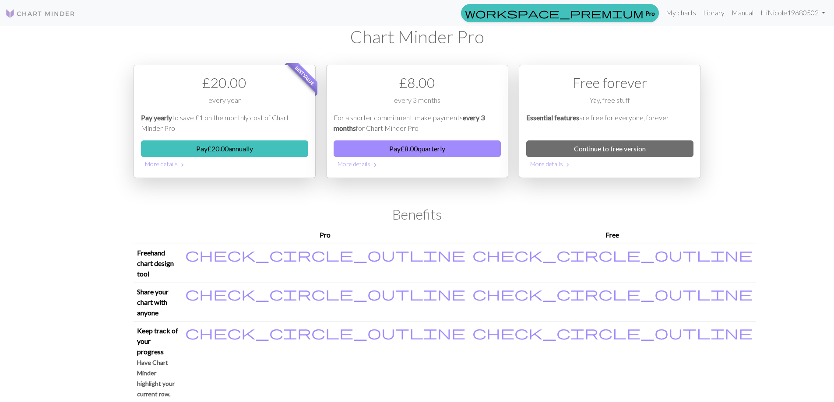
click at [780, 268] on div "workspace_premium Pro My charts Library Manual Hi Nicole19680502 Account settin…" at bounding box center [417, 201] width 834 height 402
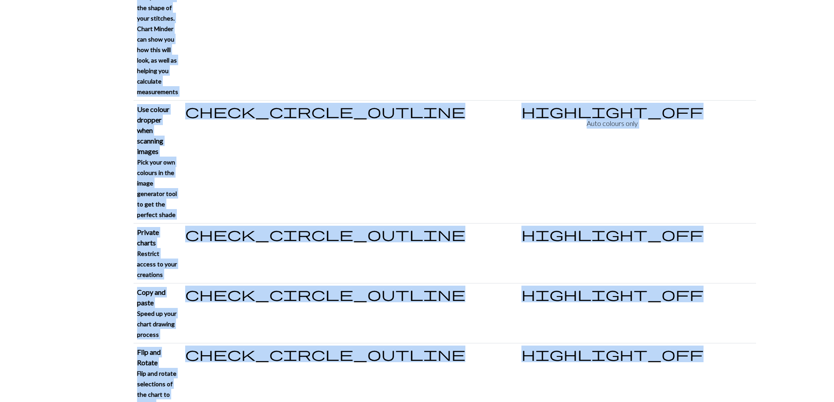
scroll to position [1024, 0]
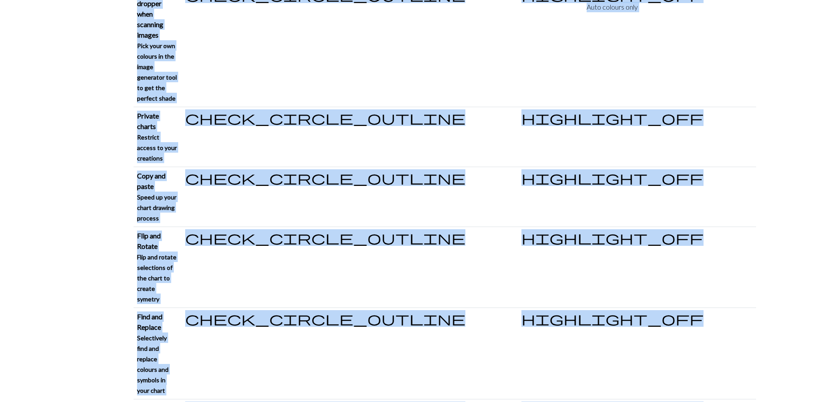
drag, startPoint x: 682, startPoint y: 378, endPoint x: 686, endPoint y: 419, distance: 41.9
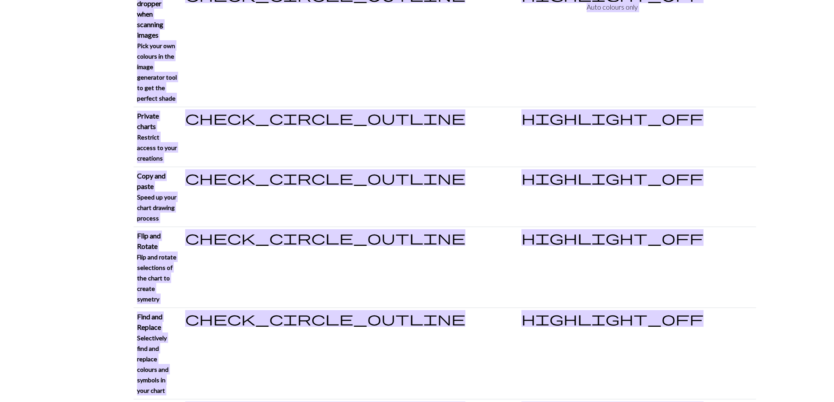
scroll to position [1018, 0]
